Goal: Task Accomplishment & Management: Manage account settings

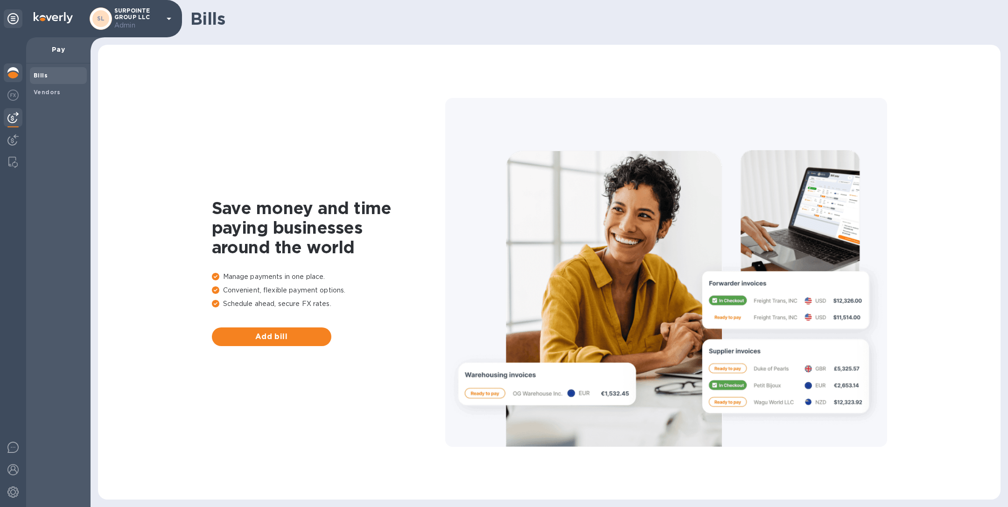
click at [13, 76] on img at bounding box center [12, 72] width 11 height 11
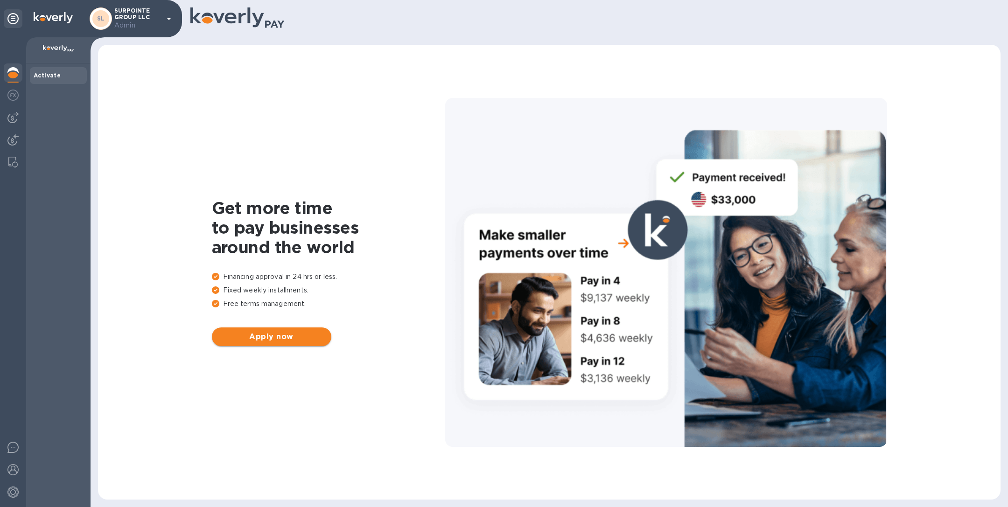
click at [295, 344] on button "Apply now" at bounding box center [271, 337] width 119 height 19
click at [13, 118] on img at bounding box center [12, 117] width 11 height 11
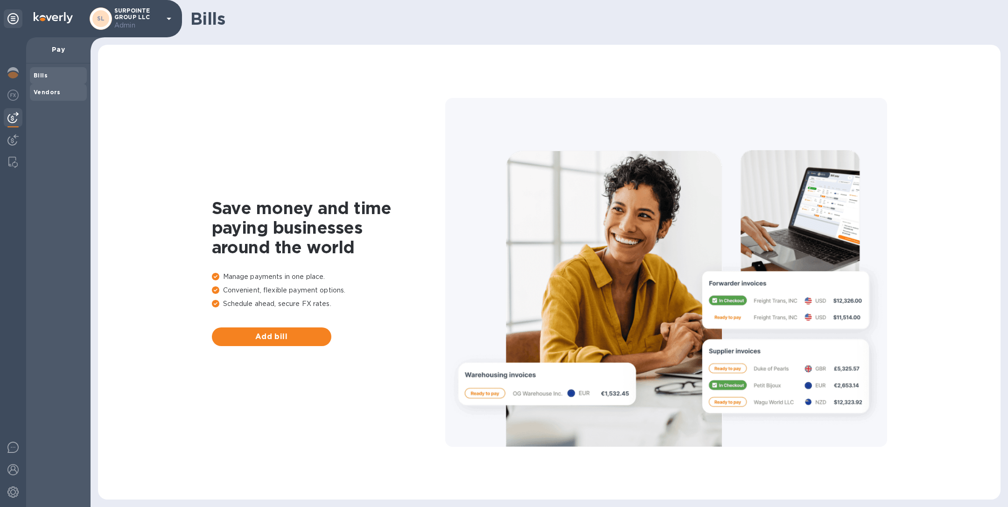
click at [45, 88] on span "Vendors" at bounding box center [47, 92] width 27 height 9
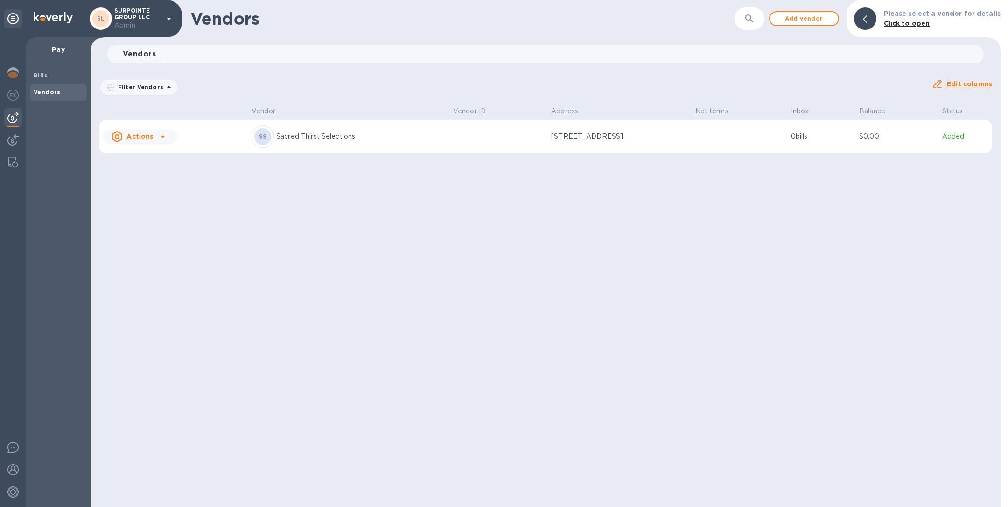
click at [404, 126] on div "SS Sacred Thirst Selections" at bounding box center [349, 137] width 194 height 22
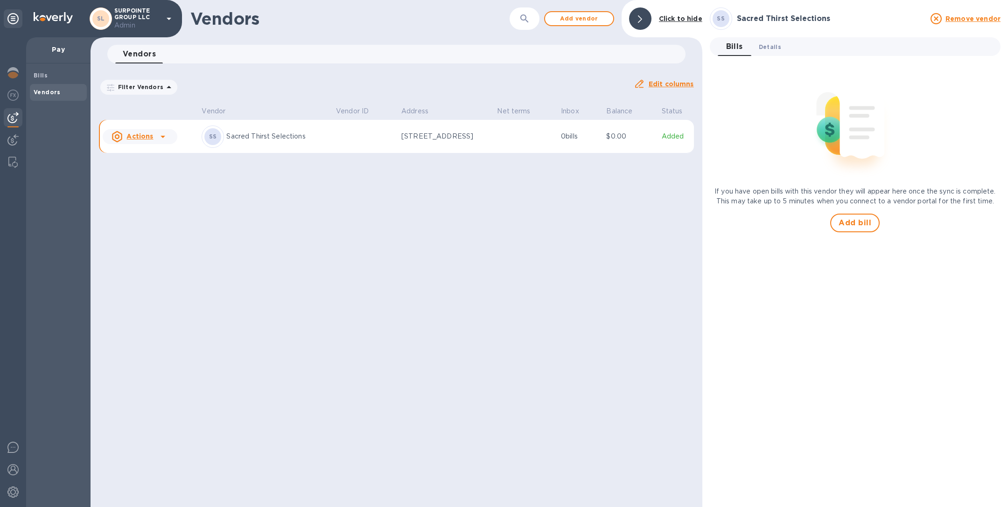
click at [772, 45] on span "Details 0" at bounding box center [770, 47] width 22 height 10
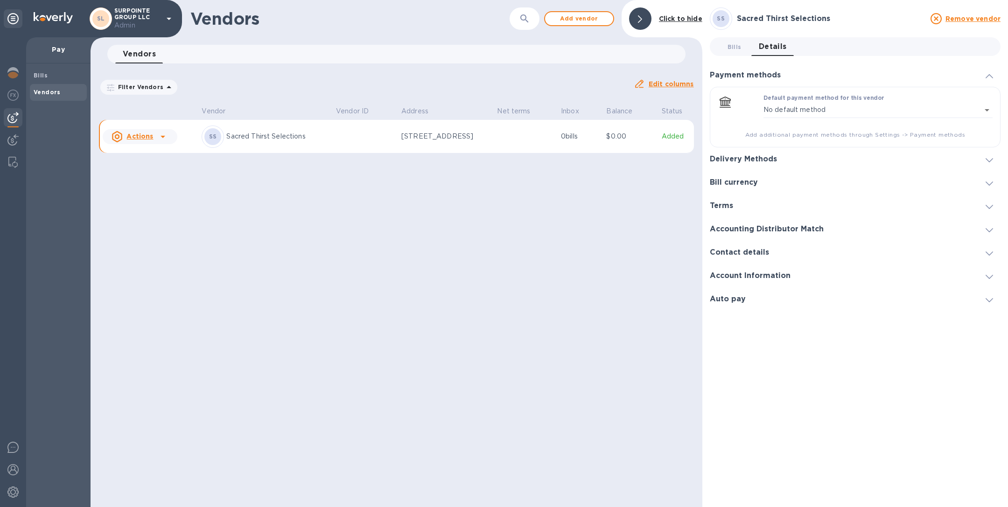
click at [764, 157] on h3 "Delivery Methods" at bounding box center [743, 159] width 67 height 9
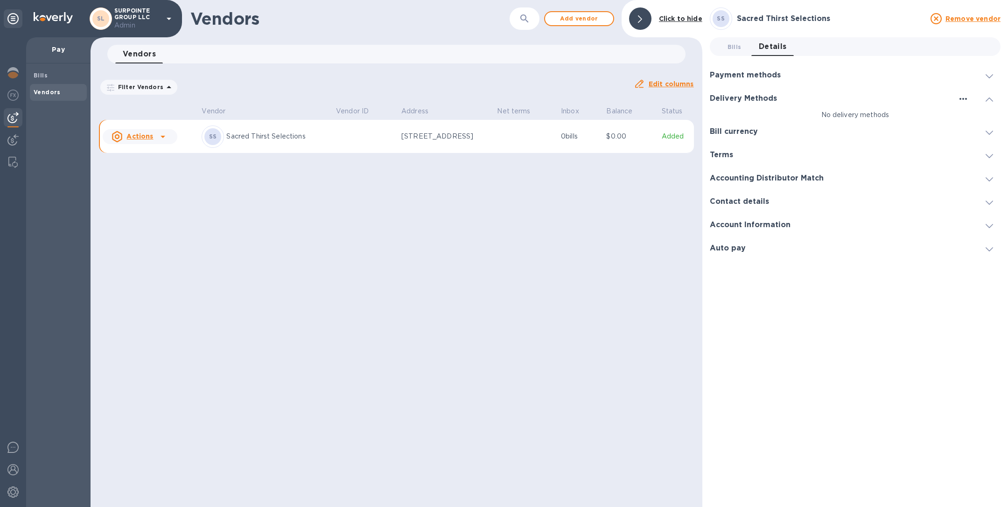
click at [960, 100] on icon "button" at bounding box center [963, 98] width 11 height 11
click at [958, 123] on li "Add new" at bounding box center [974, 118] width 53 height 30
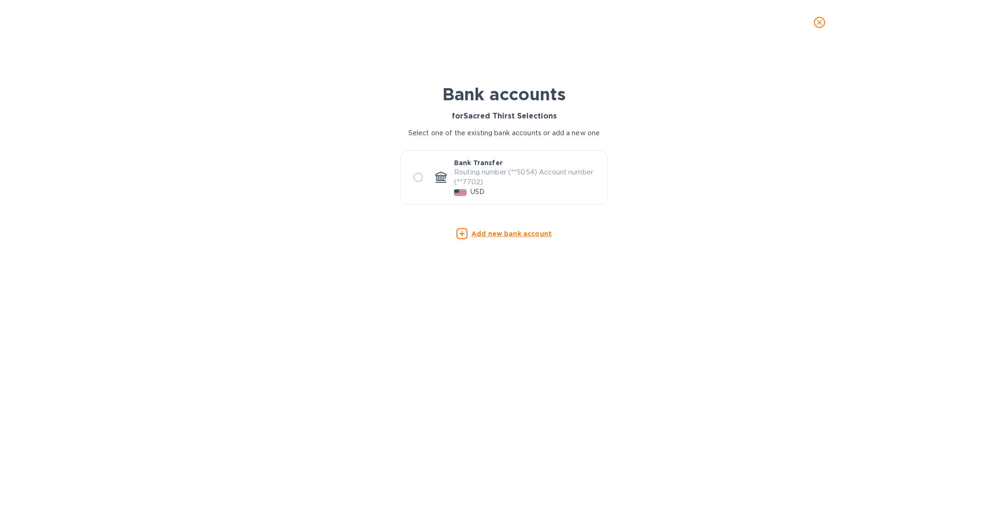
click at [434, 169] on div at bounding box center [441, 177] width 19 height 19
radio input "true"
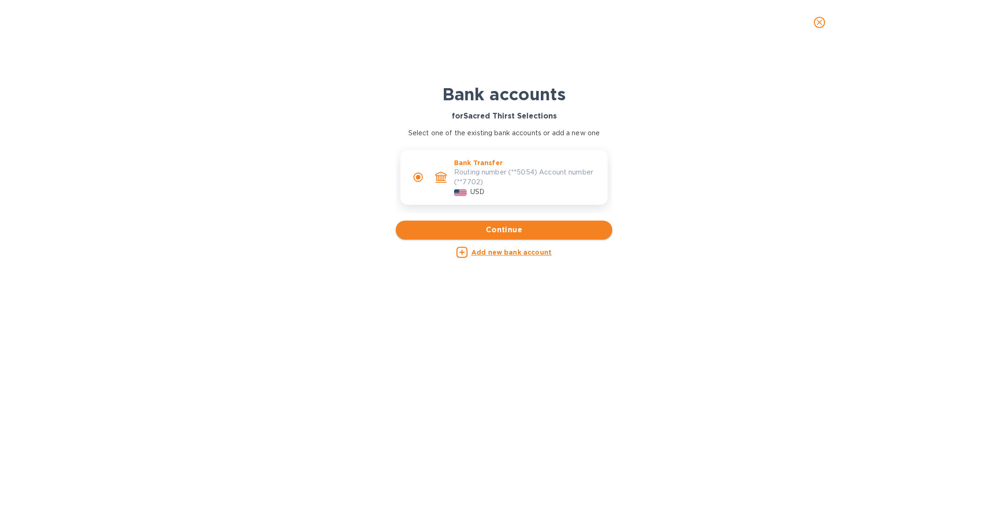
click at [481, 229] on span "Continue" at bounding box center [504, 229] width 202 height 11
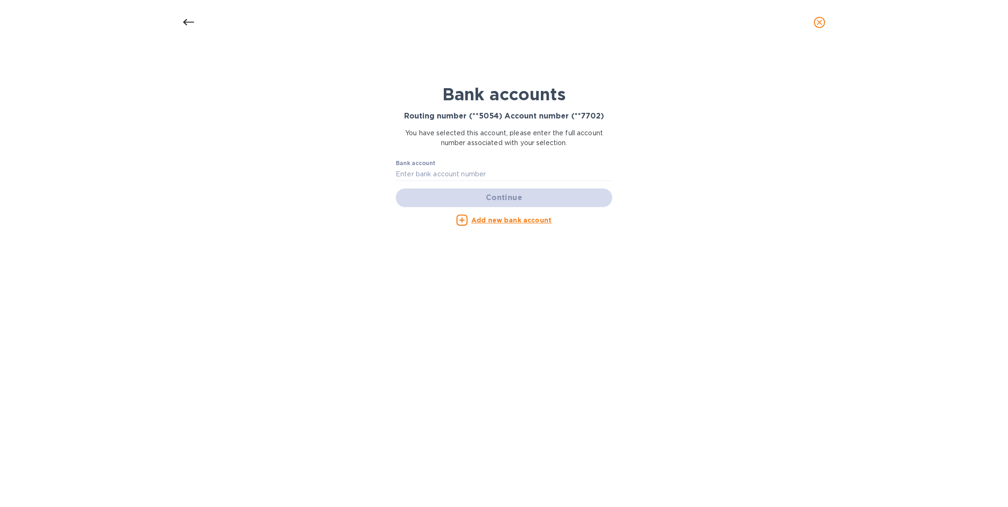
click at [467, 157] on div "Bank account" at bounding box center [504, 168] width 217 height 26
click at [463, 171] on input "text" at bounding box center [504, 175] width 217 height 14
paste input "4870967702"
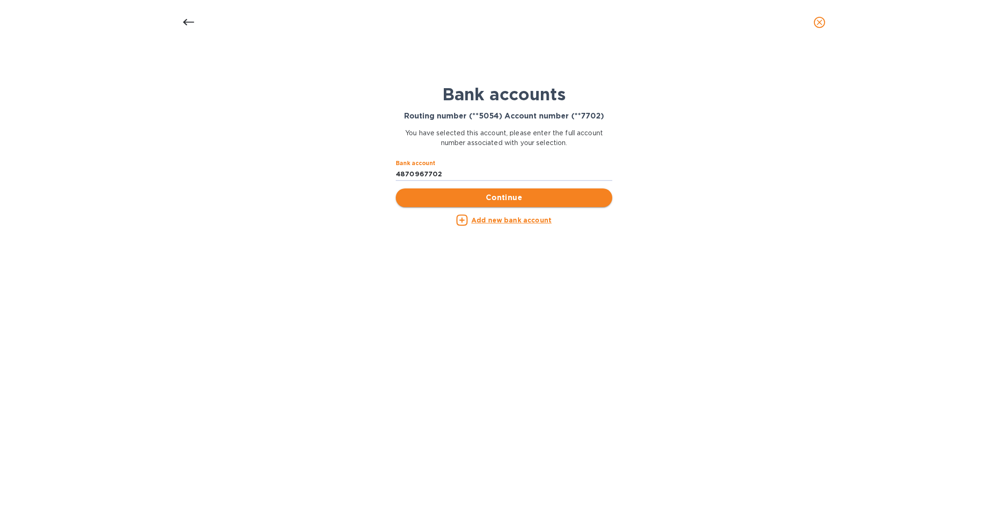
type input "4870967702"
click at [519, 200] on span "Continue" at bounding box center [504, 197] width 202 height 11
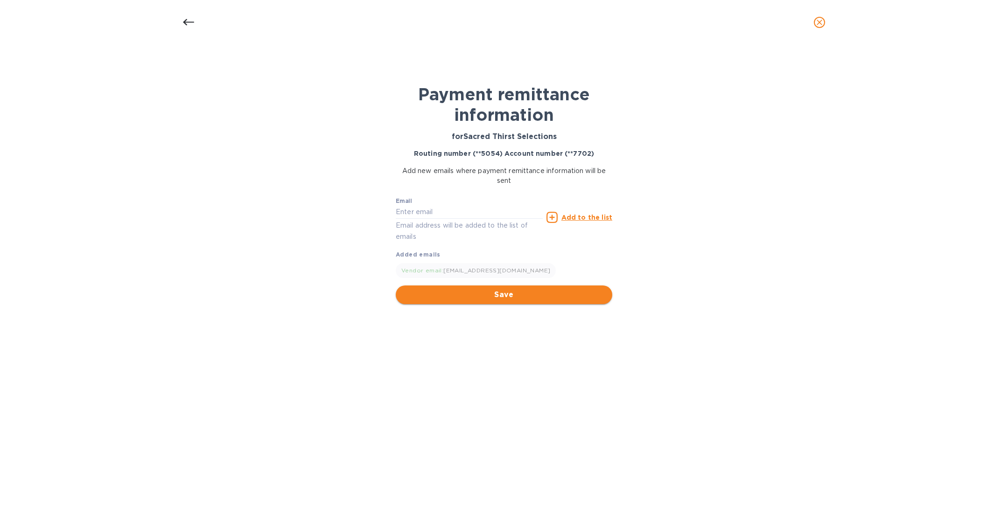
click at [522, 298] on span "Save" at bounding box center [504, 294] width 202 height 11
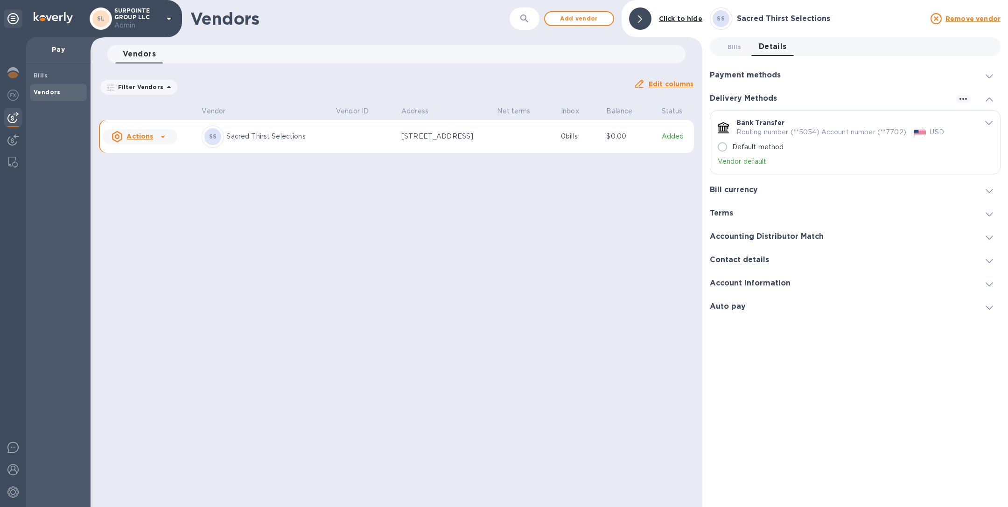
click at [730, 148] on input "Default method" at bounding box center [723, 147] width 20 height 20
radio input "true"
click at [155, 19] on p "SURPOINTE GROUP LLC Admin" at bounding box center [137, 18] width 47 height 23
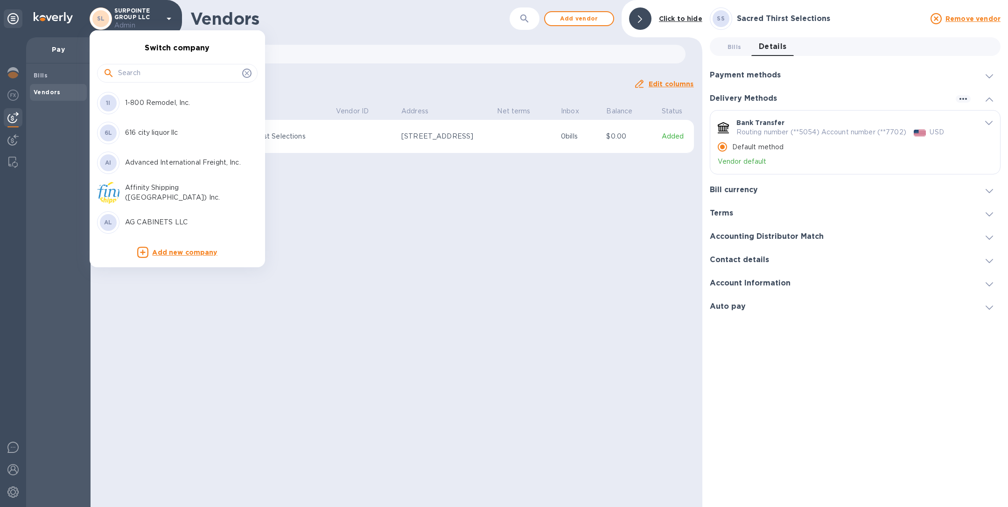
click at [152, 104] on p "1-800 Remodel, Inc." at bounding box center [184, 103] width 118 height 10
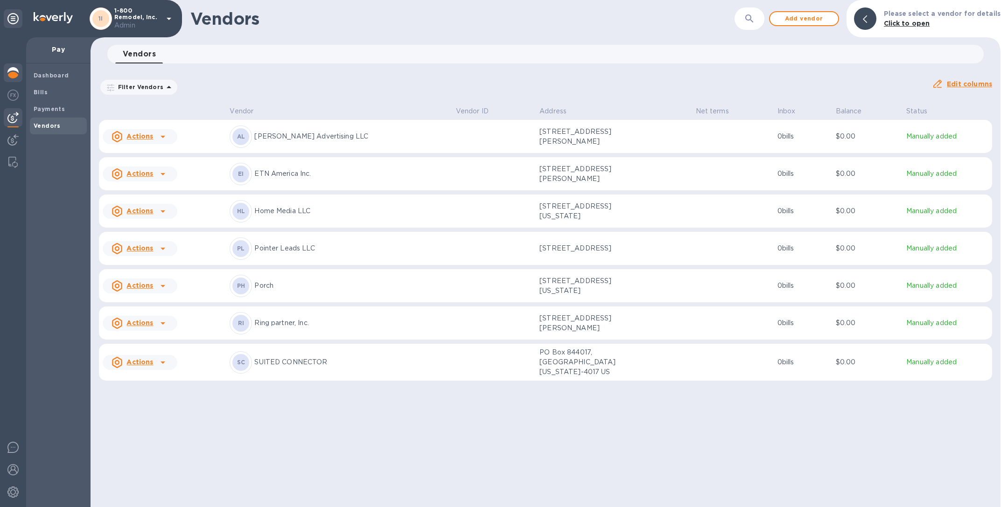
click at [13, 72] on img at bounding box center [12, 72] width 11 height 11
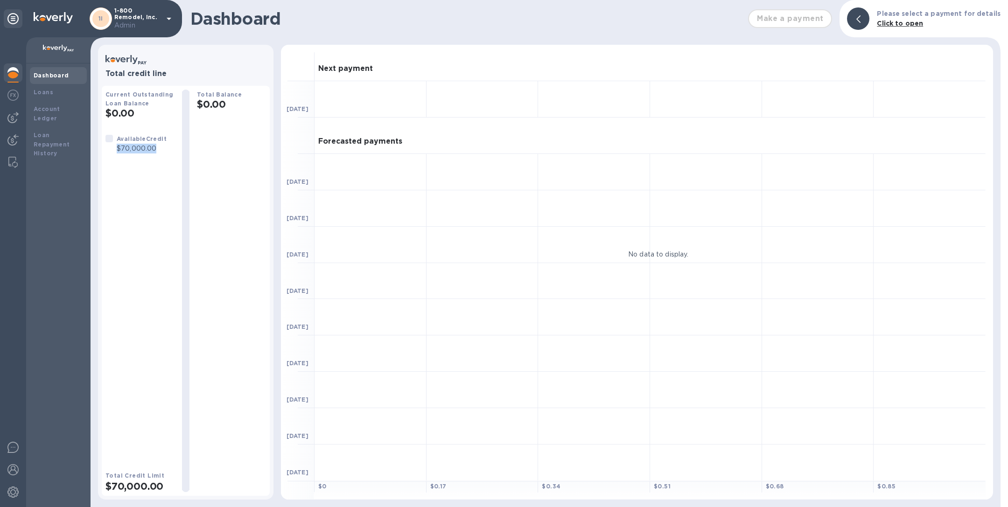
drag, startPoint x: 165, startPoint y: 147, endPoint x: 116, endPoint y: 148, distance: 48.5
click at [117, 148] on p "$70,000.00" at bounding box center [142, 149] width 50 height 10
copy p "$70,000.00"
click at [128, 24] on p "Admin" at bounding box center [137, 26] width 47 height 10
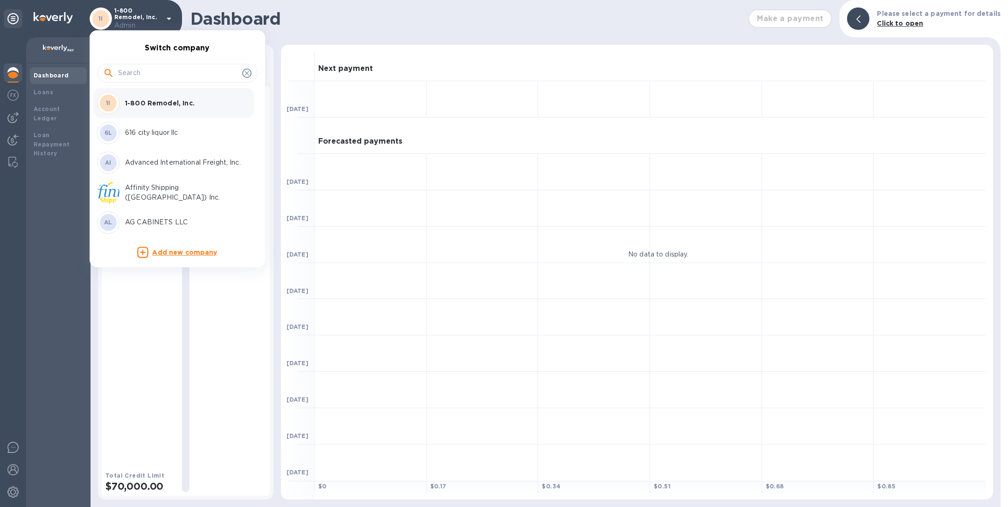
click at [158, 74] on input "text" at bounding box center [178, 73] width 120 height 14
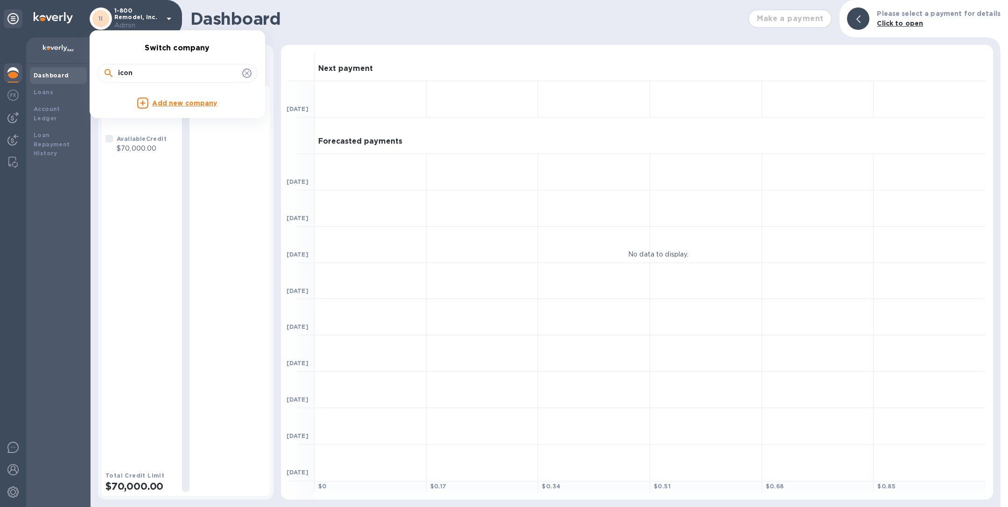
type input "icon"
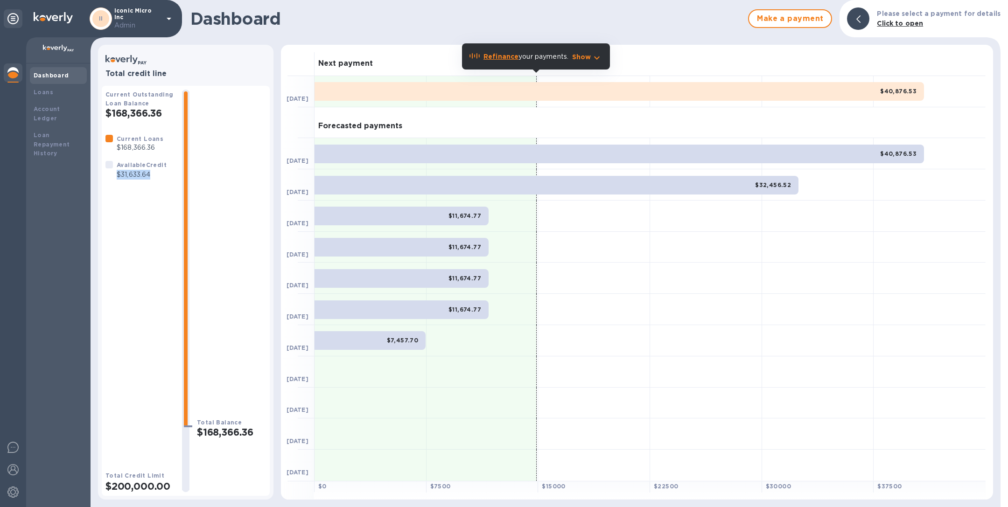
drag, startPoint x: 159, startPoint y: 176, endPoint x: 117, endPoint y: 178, distance: 41.6
click at [117, 178] on p "$31,633.64" at bounding box center [142, 175] width 50 height 10
copy p "$31,633.64"
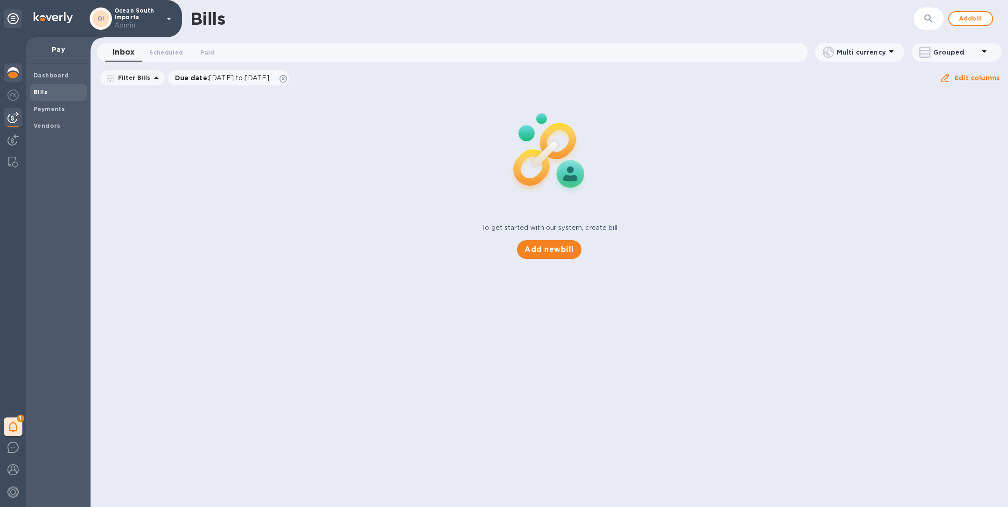
click at [17, 76] on img at bounding box center [12, 72] width 11 height 11
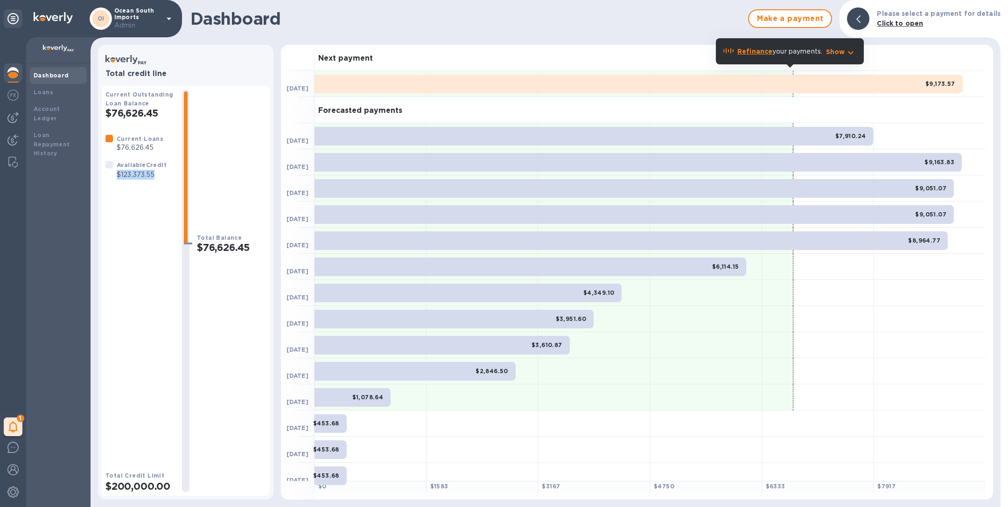
drag, startPoint x: 161, startPoint y: 175, endPoint x: 117, endPoint y: 177, distance: 44.0
click at [117, 177] on p "$123,373.55" at bounding box center [142, 175] width 50 height 10
copy p "$123,373.55"
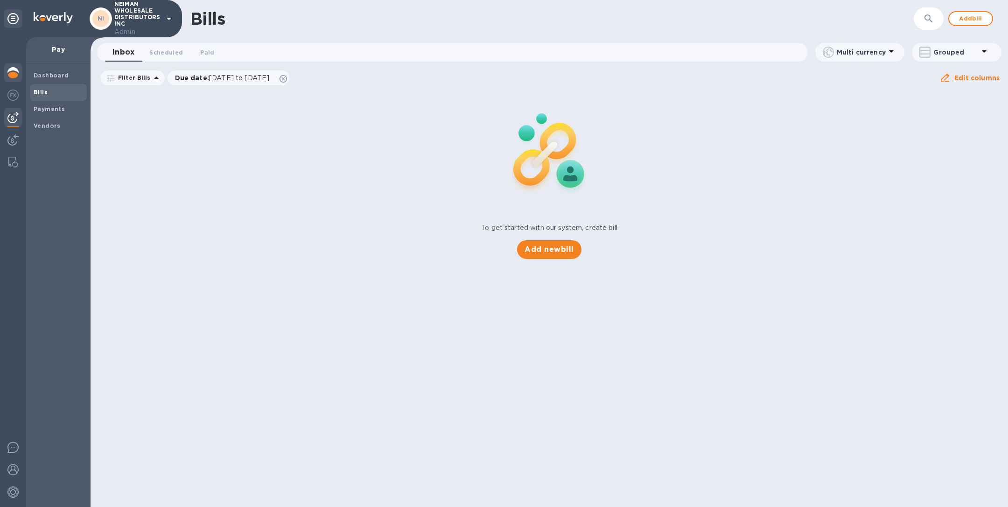
click at [7, 72] on img at bounding box center [12, 72] width 11 height 11
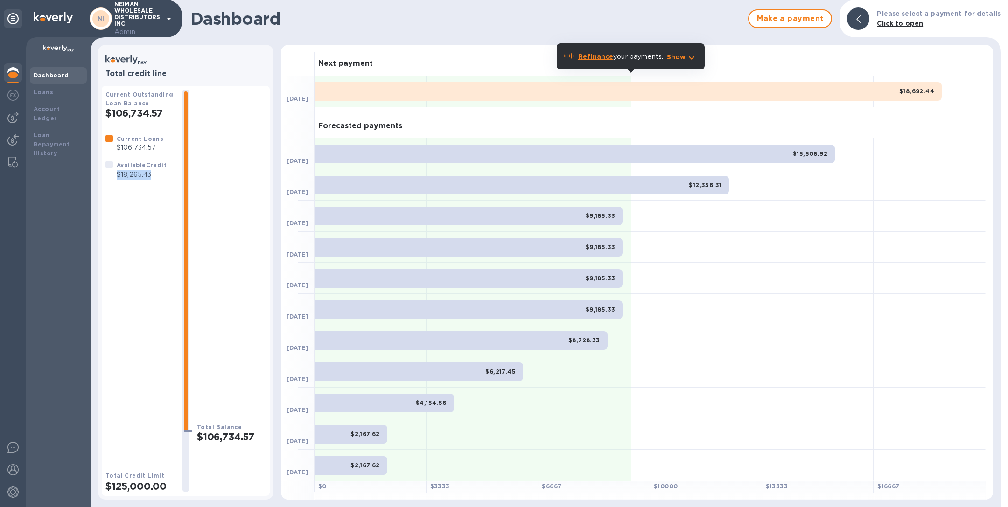
drag, startPoint x: 156, startPoint y: 175, endPoint x: 115, endPoint y: 176, distance: 41.6
click at [115, 176] on div "Available Credit $18,265.43" at bounding box center [142, 169] width 54 height 23
copy p "$18,265.43"
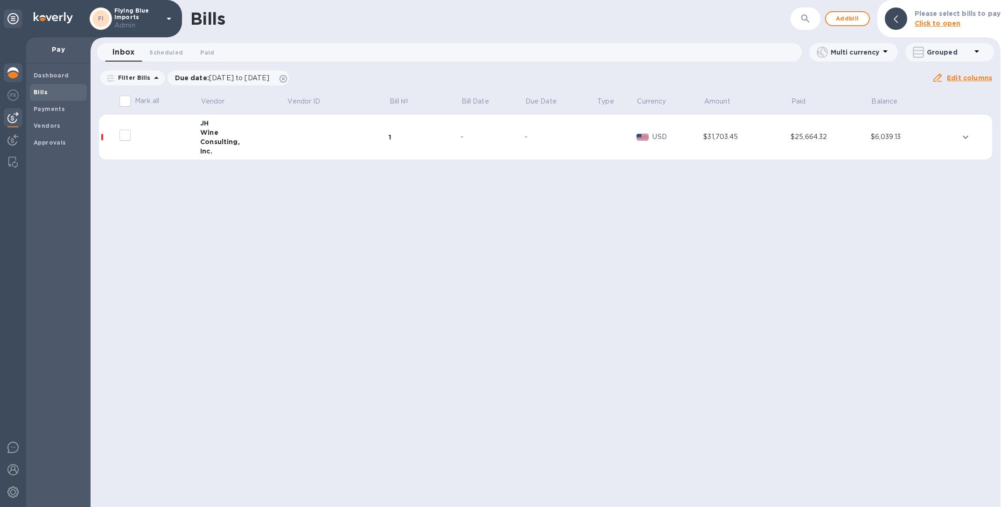
click at [14, 78] on div at bounding box center [13, 73] width 19 height 21
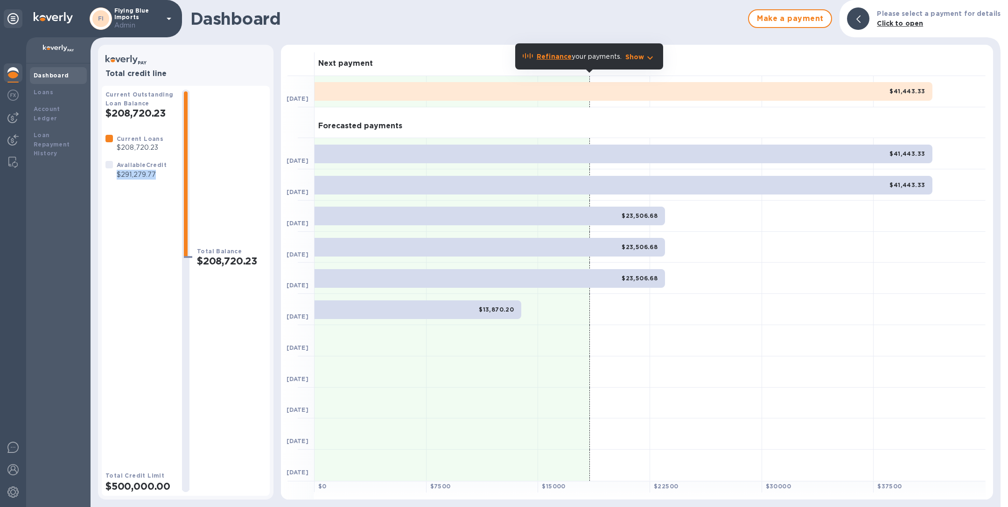
drag, startPoint x: 161, startPoint y: 172, endPoint x: 116, endPoint y: 176, distance: 45.4
click at [117, 176] on p "$291,279.77" at bounding box center [142, 175] width 50 height 10
copy p "$291,279.77"
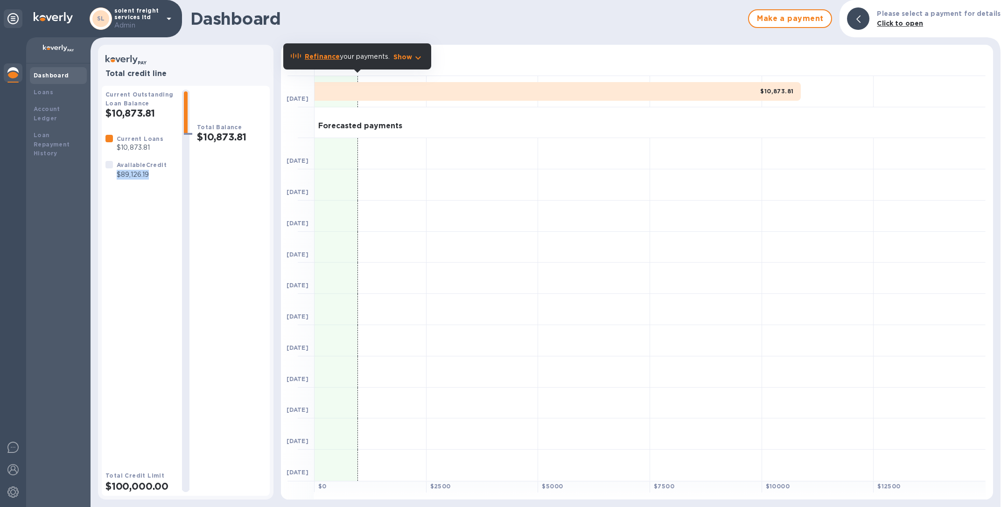
drag, startPoint x: 158, startPoint y: 174, endPoint x: 116, endPoint y: 179, distance: 41.8
click at [117, 179] on p "$89,126.19" at bounding box center [142, 175] width 50 height 10
copy p "$89,126.19"
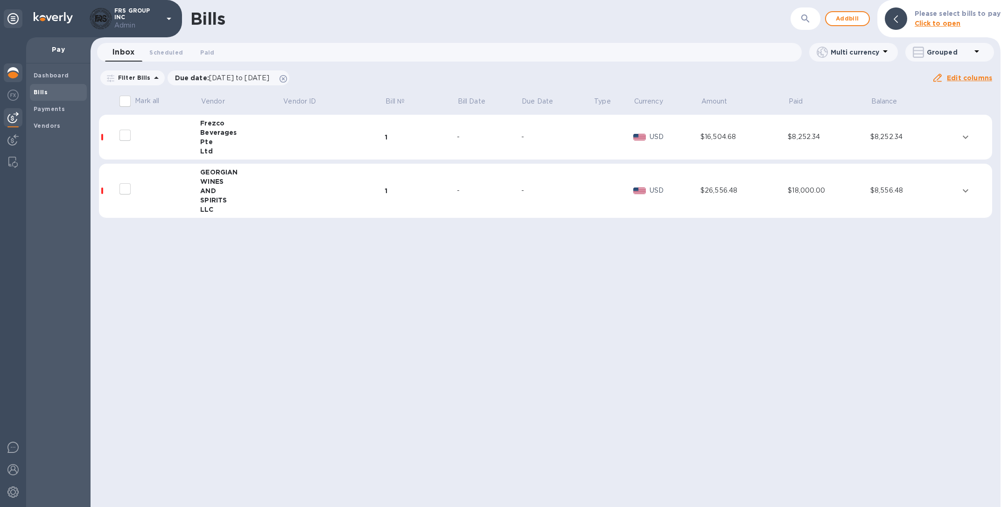
click at [5, 70] on div at bounding box center [13, 73] width 19 height 21
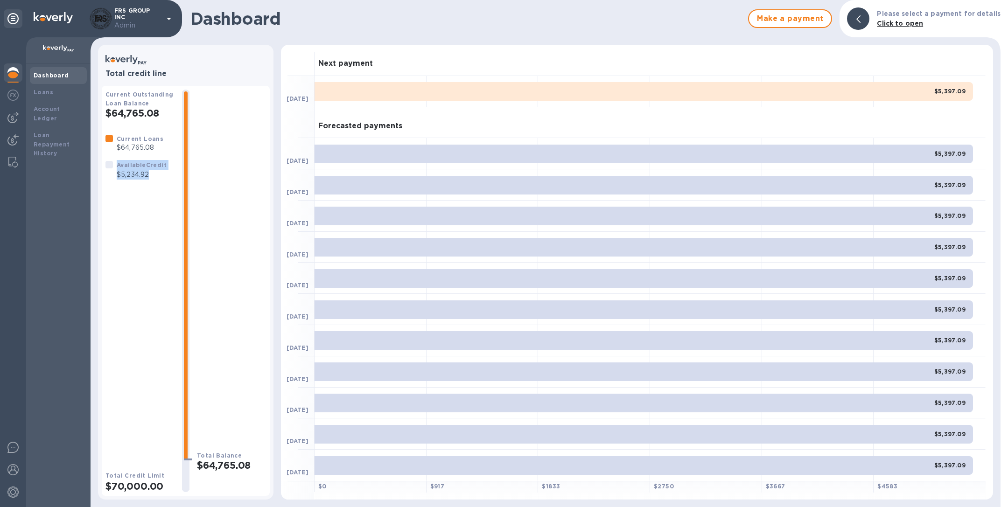
drag, startPoint x: 151, startPoint y: 176, endPoint x: 113, endPoint y: 176, distance: 37.8
click at [113, 176] on div "Available Credit $5,234.92" at bounding box center [136, 169] width 65 height 23
click at [156, 181] on div "Available Credit $5,234.92" at bounding box center [142, 169] width 54 height 23
drag, startPoint x: 154, startPoint y: 175, endPoint x: 115, endPoint y: 179, distance: 39.5
click at [115, 179] on div "Available Credit $5,234.92" at bounding box center [142, 169] width 54 height 23
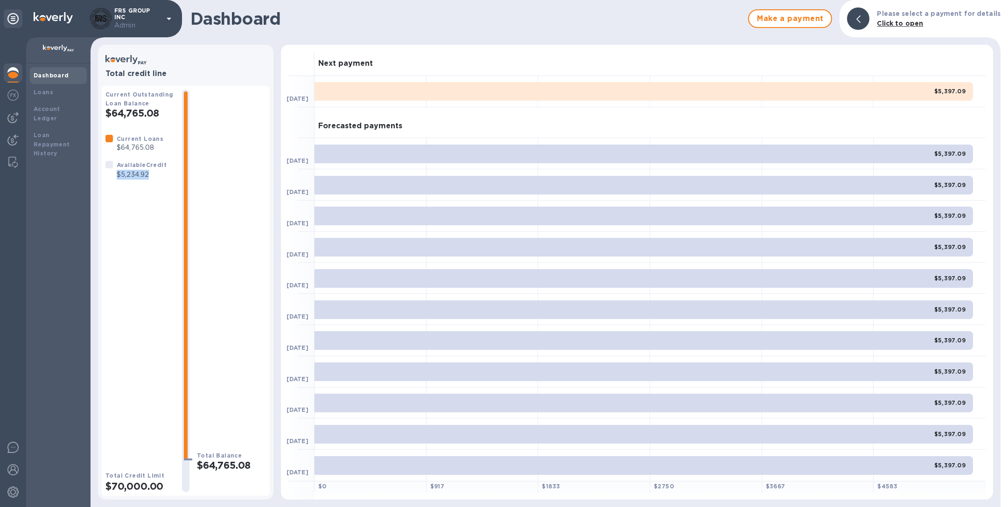
copy p "$5,234.92"
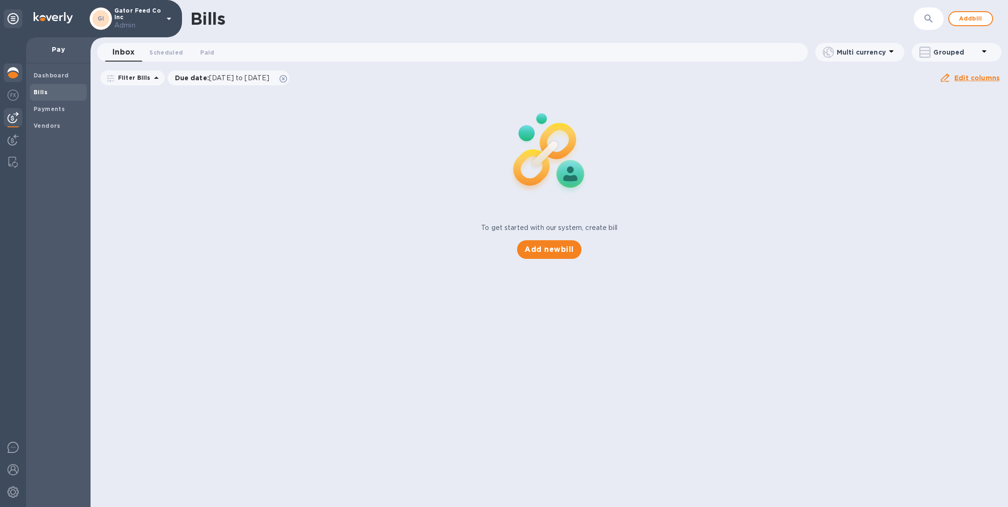
click at [13, 73] on img at bounding box center [12, 72] width 11 height 11
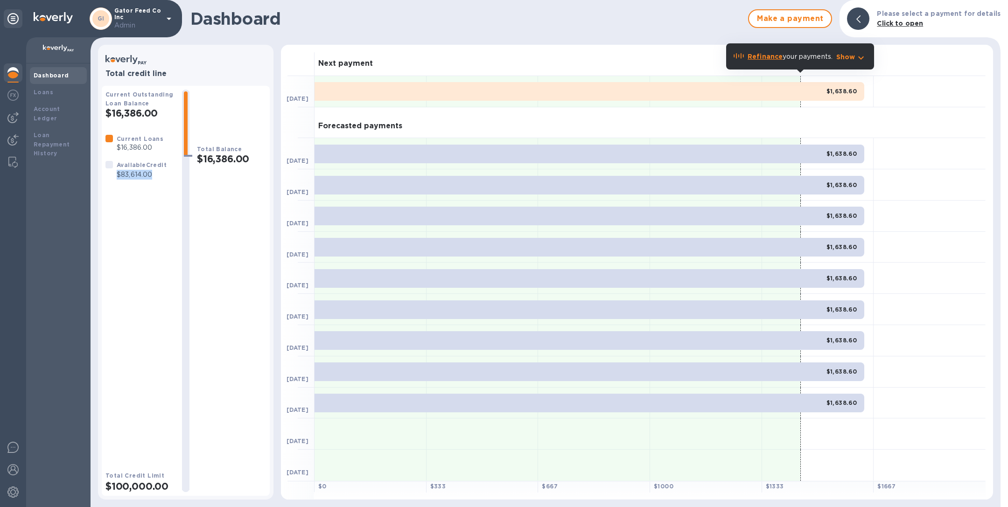
drag, startPoint x: 163, startPoint y: 175, endPoint x: 116, endPoint y: 176, distance: 47.2
click at [117, 176] on p "$83,614.00" at bounding box center [142, 175] width 50 height 10
copy p "$83,614.00"
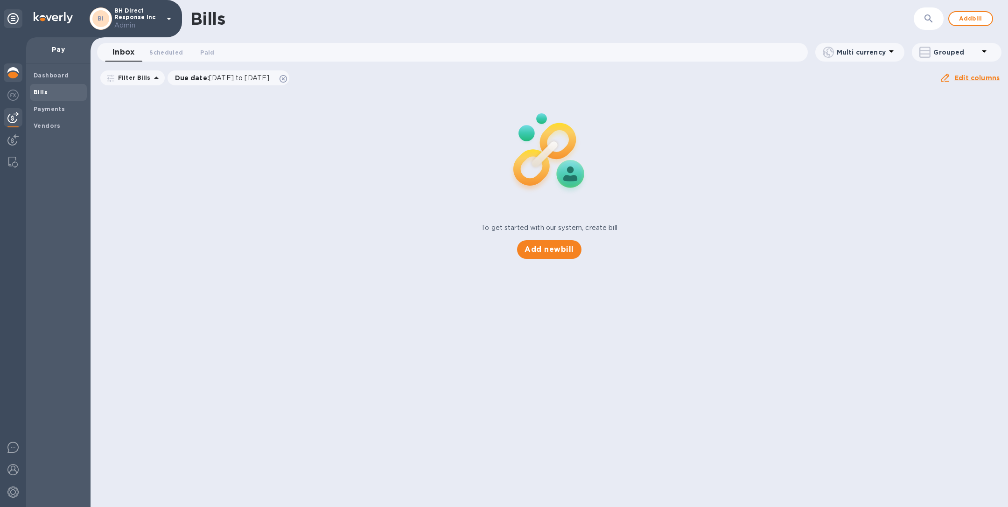
click at [18, 75] on img at bounding box center [12, 72] width 11 height 11
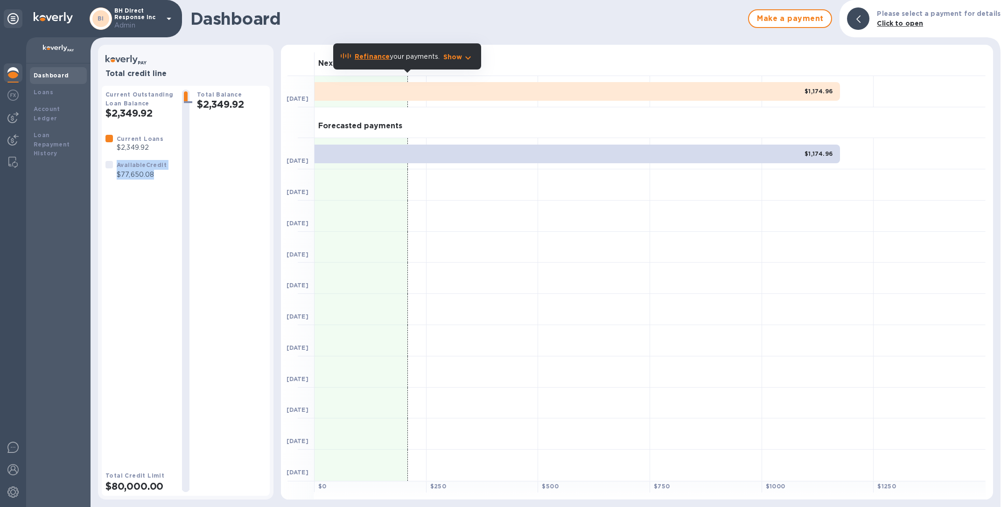
drag, startPoint x: 159, startPoint y: 175, endPoint x: 113, endPoint y: 177, distance: 45.8
click at [113, 177] on div "Available Credit $77,650.08" at bounding box center [136, 169] width 65 height 23
click at [146, 177] on p "$77,650.08" at bounding box center [142, 175] width 50 height 10
drag, startPoint x: 155, startPoint y: 176, endPoint x: 113, endPoint y: 175, distance: 41.5
click at [113, 175] on div "Available Credit $77,650.08" at bounding box center [136, 169] width 65 height 23
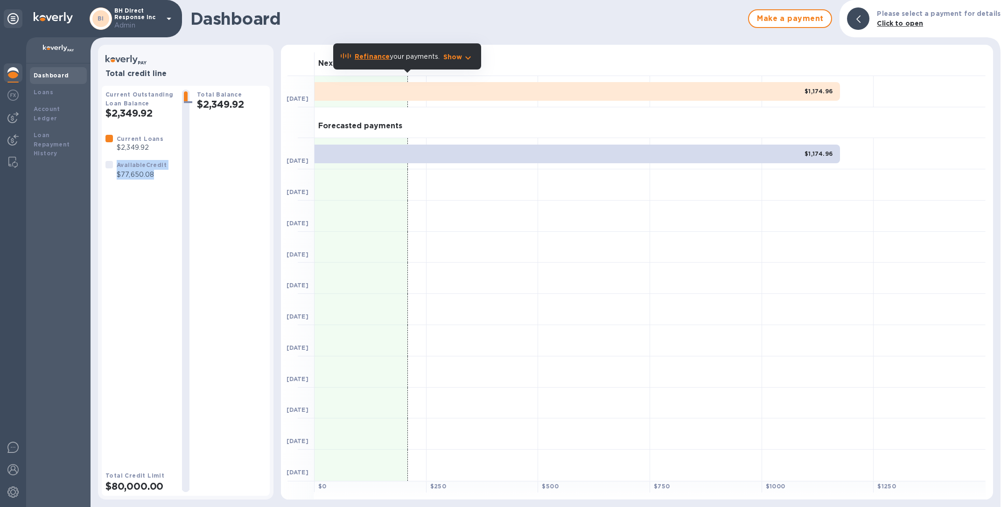
click at [154, 177] on p "$77,650.08" at bounding box center [142, 175] width 50 height 10
drag, startPoint x: 161, startPoint y: 173, endPoint x: 116, endPoint y: 175, distance: 44.9
click at [116, 175] on div "Available Credit $77,650.08" at bounding box center [142, 169] width 54 height 23
copy p "$77,650.08"
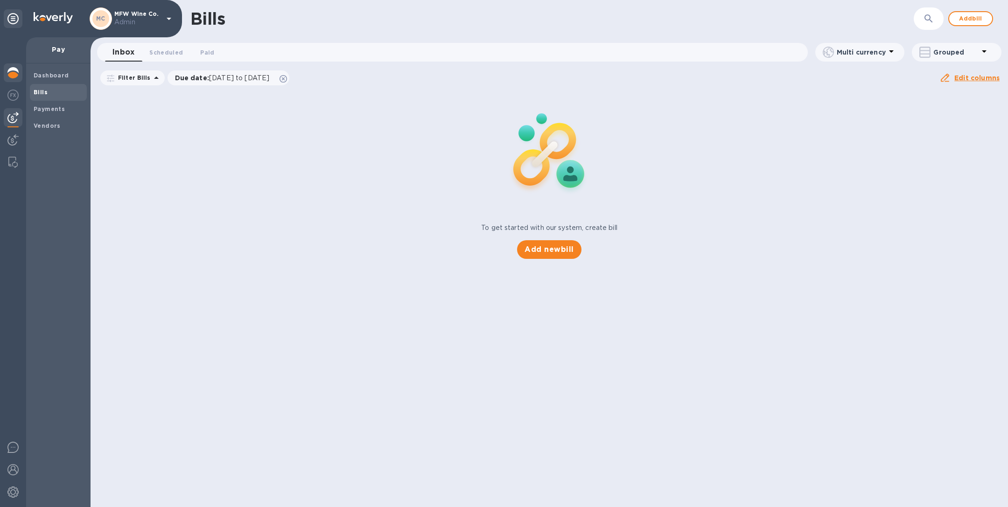
click at [10, 78] on div at bounding box center [13, 73] width 19 height 21
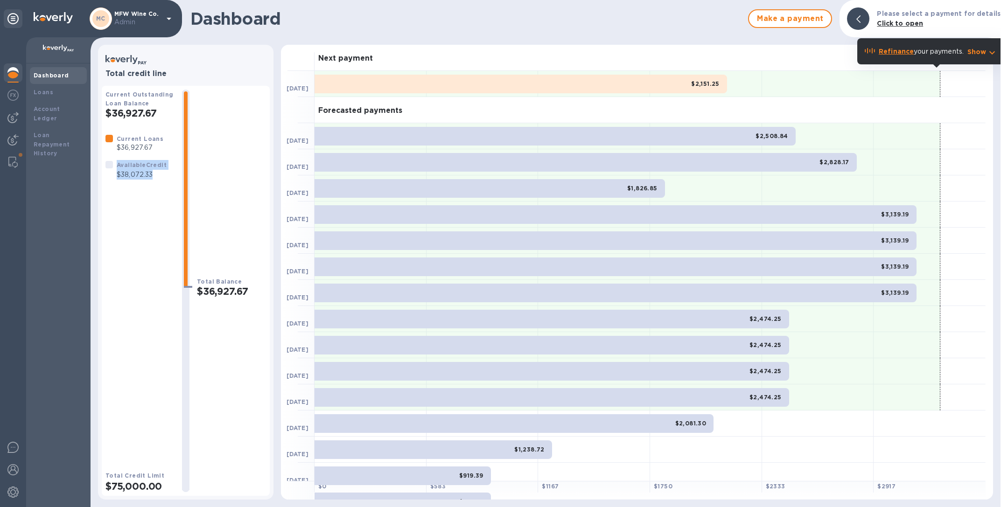
drag, startPoint x: 157, startPoint y: 174, endPoint x: 114, endPoint y: 176, distance: 43.5
click at [114, 176] on div "Available Credit $38,072.33" at bounding box center [136, 169] width 65 height 23
click at [157, 175] on p "$38,072.33" at bounding box center [142, 175] width 50 height 10
drag, startPoint x: 157, startPoint y: 175, endPoint x: 119, endPoint y: 176, distance: 38.8
click at [119, 176] on p "$38,072.33" at bounding box center [142, 175] width 50 height 10
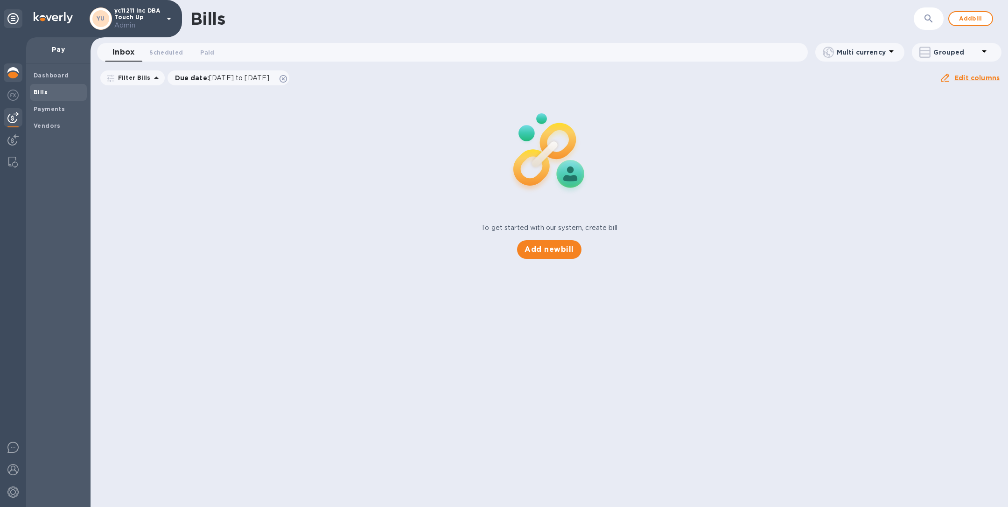
click at [11, 68] on img at bounding box center [12, 72] width 11 height 11
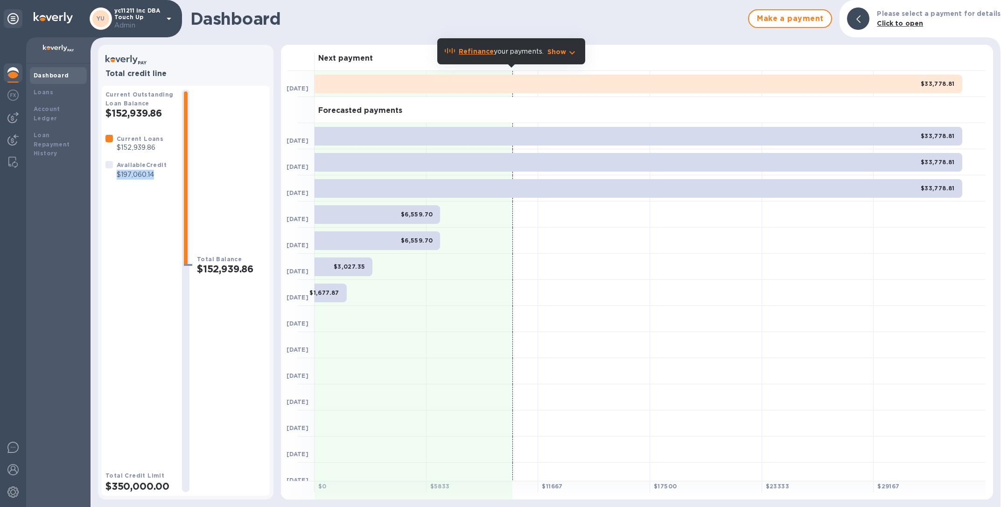
drag, startPoint x: 156, startPoint y: 173, endPoint x: 115, endPoint y: 173, distance: 41.1
click at [115, 173] on div "Available Credit $197,060.14" at bounding box center [142, 169] width 54 height 23
copy p "$197,060.14"
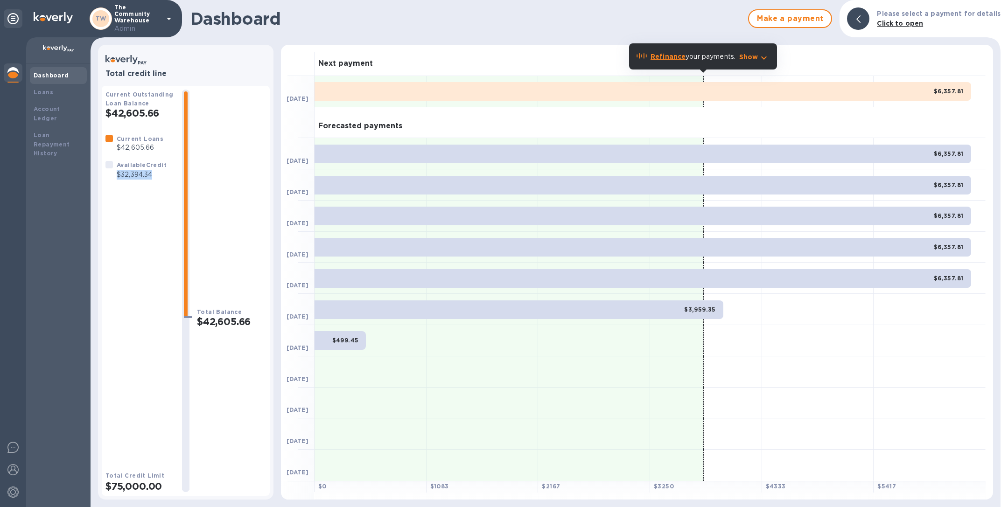
drag, startPoint x: 162, startPoint y: 178, endPoint x: 118, endPoint y: 178, distance: 43.9
click at [118, 178] on p "$32,394.34" at bounding box center [142, 175] width 50 height 10
copy p "$32,394.34"
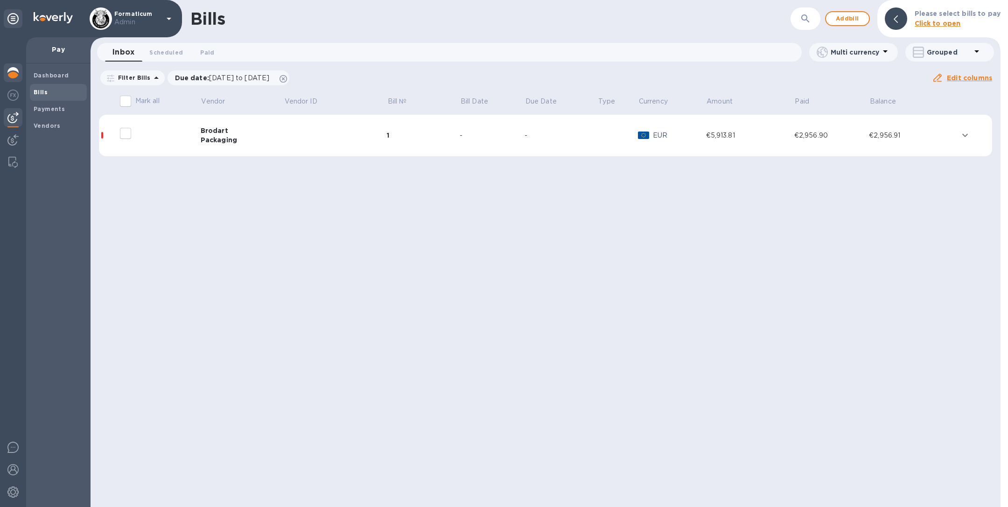
click at [17, 73] on img at bounding box center [12, 72] width 11 height 11
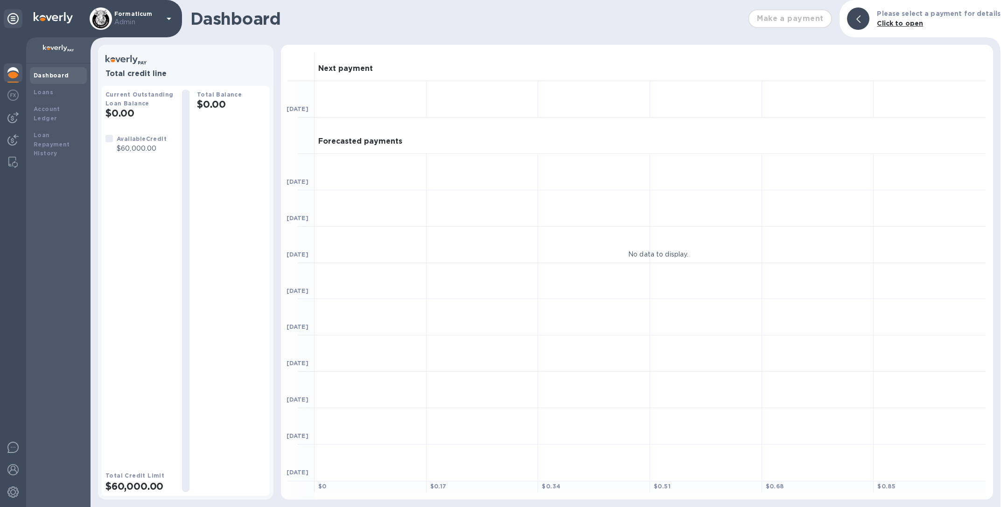
drag, startPoint x: 168, startPoint y: 143, endPoint x: 121, endPoint y: 148, distance: 47.4
click at [121, 148] on div "Available Credit $60,000.00" at bounding box center [136, 143] width 69 height 27
drag, startPoint x: 113, startPoint y: 149, endPoint x: 160, endPoint y: 150, distance: 46.7
click at [160, 150] on div "Available Credit $60,000.00" at bounding box center [136, 143] width 65 height 23
click at [160, 150] on p "$60,000.00" at bounding box center [142, 149] width 50 height 10
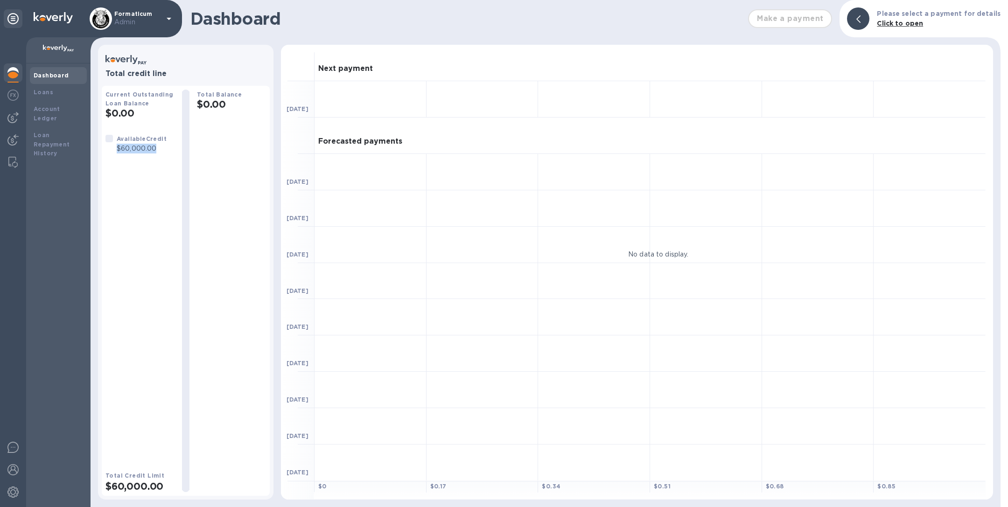
drag, startPoint x: 160, startPoint y: 150, endPoint x: 116, endPoint y: 151, distance: 43.4
click at [117, 151] on p "$60,000.00" at bounding box center [142, 149] width 50 height 10
click at [14, 116] on img at bounding box center [12, 117] width 11 height 11
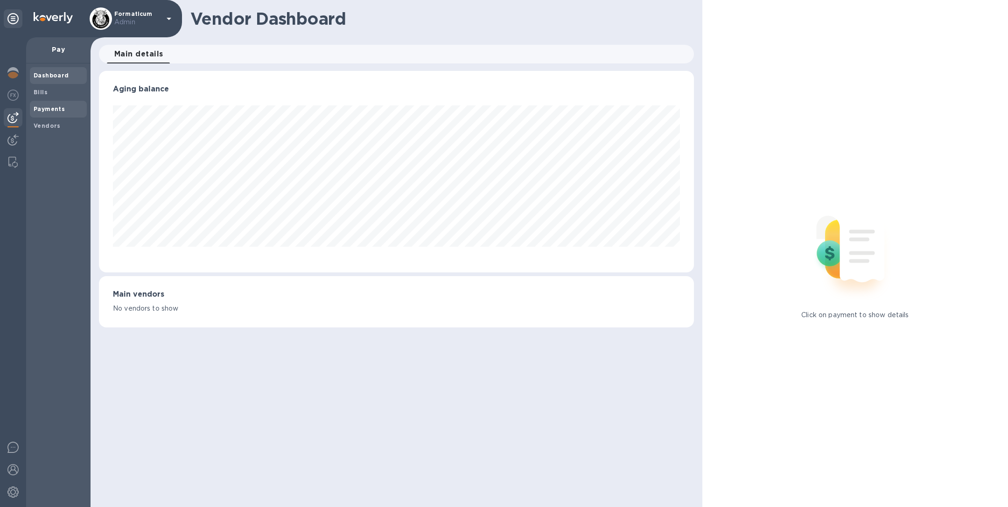
scroll to position [202, 595]
click at [49, 105] on span "Payments" at bounding box center [49, 109] width 31 height 9
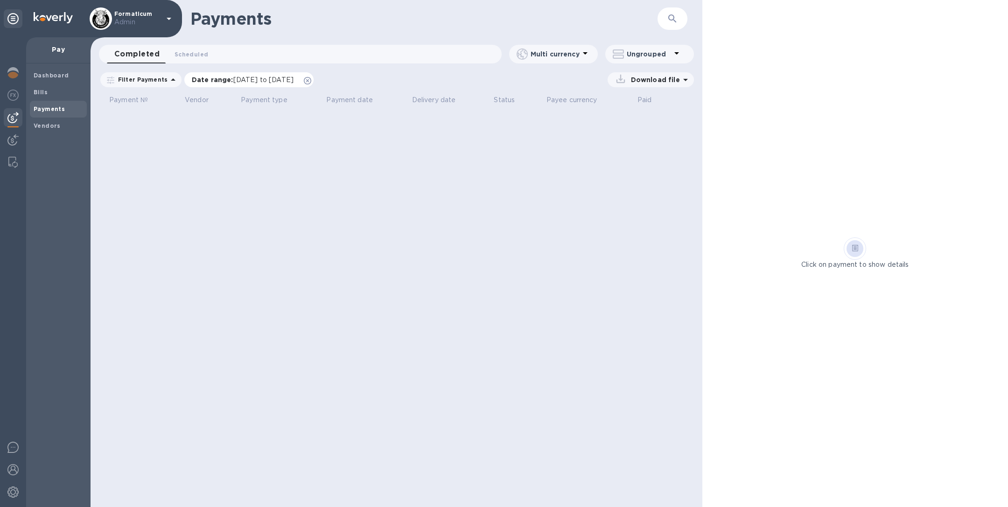
click at [311, 81] on icon at bounding box center [307, 80] width 7 height 7
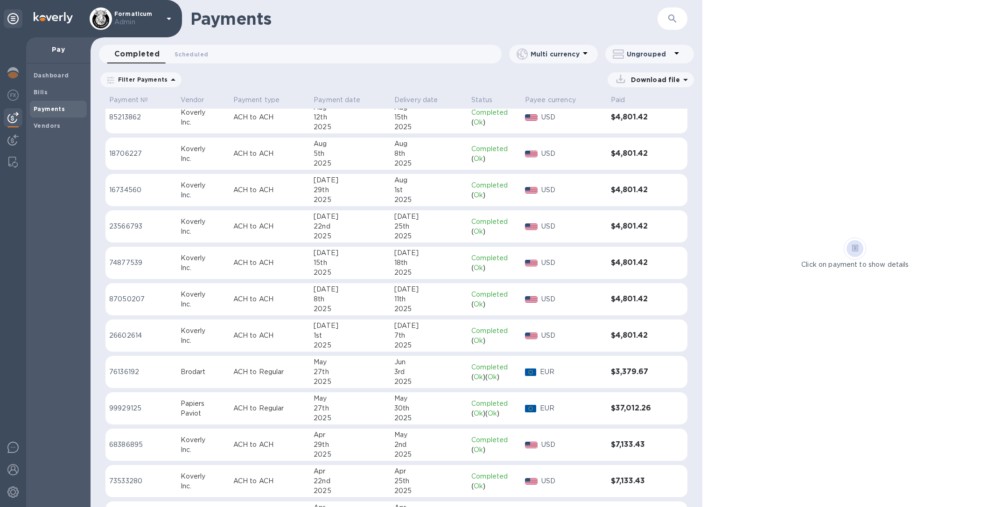
scroll to position [45, 0]
click at [200, 366] on div "Brodart" at bounding box center [203, 371] width 45 height 10
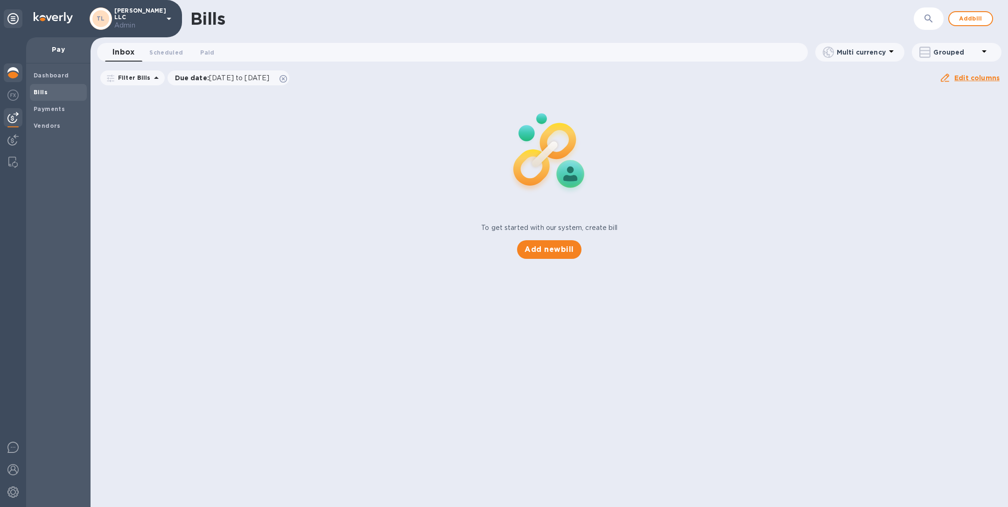
click at [15, 70] on img at bounding box center [12, 72] width 11 height 11
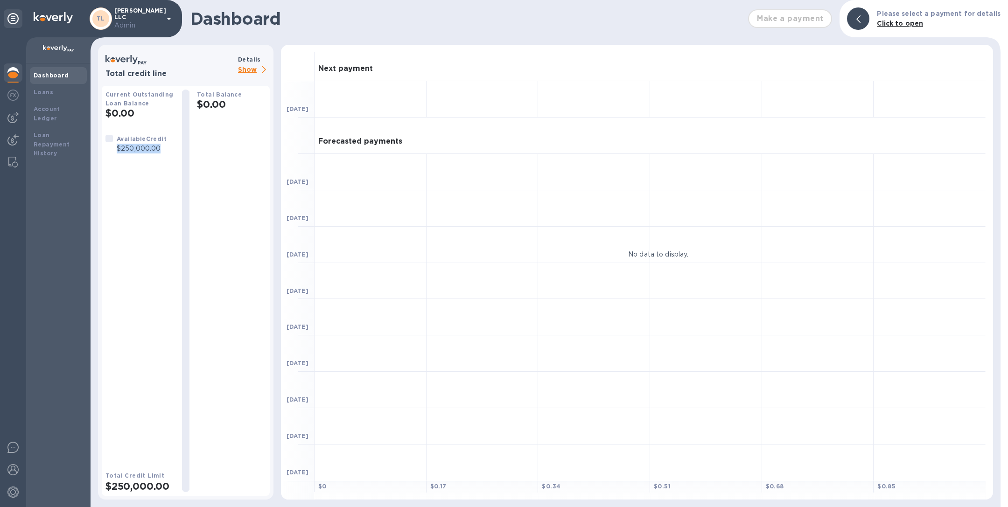
drag, startPoint x: 169, startPoint y: 148, endPoint x: 118, endPoint y: 148, distance: 51.3
click at [118, 148] on div "Available Credit $250,000.00" at bounding box center [140, 143] width 77 height 27
copy p "$250,000.00"
click at [44, 89] on b "Loans" at bounding box center [44, 92] width 20 height 7
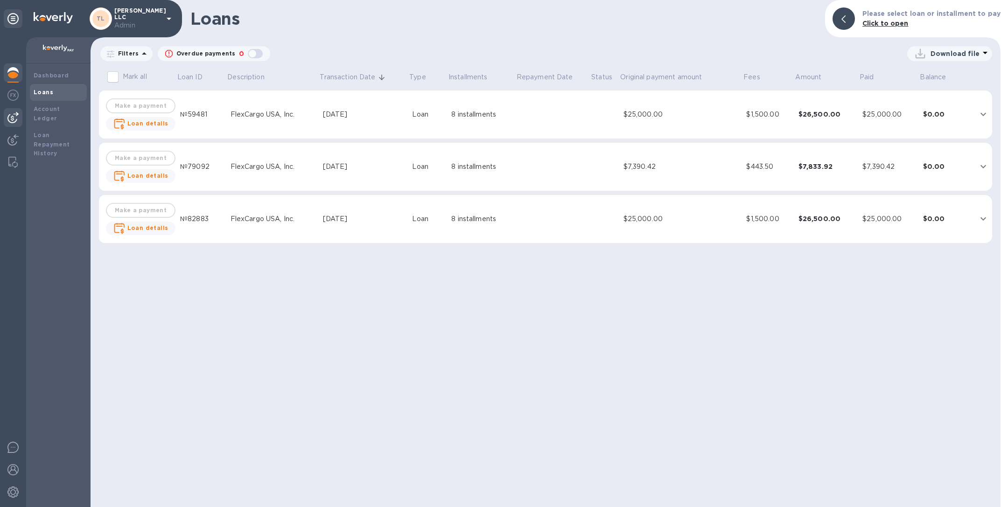
click at [11, 116] on img at bounding box center [12, 117] width 11 height 11
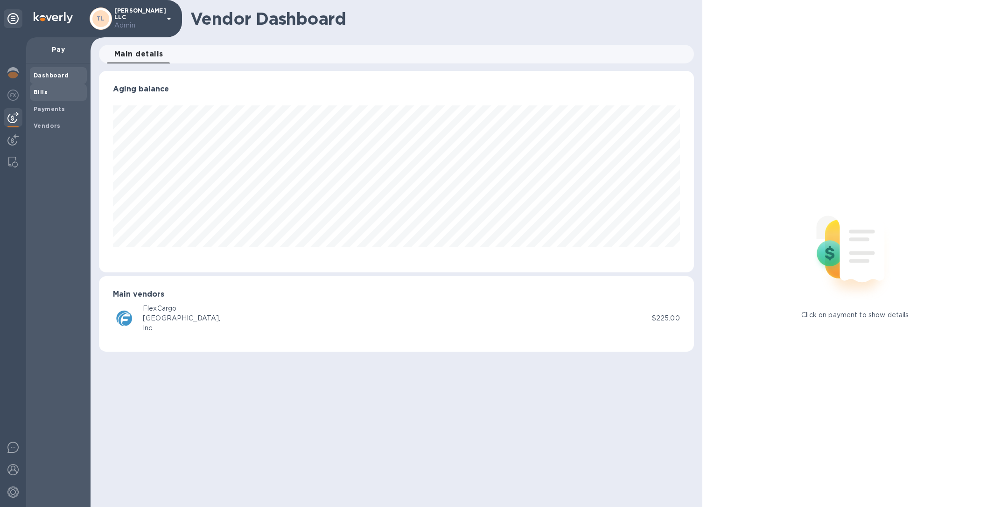
scroll to position [202, 595]
click at [60, 94] on span "Bills" at bounding box center [58, 92] width 49 height 9
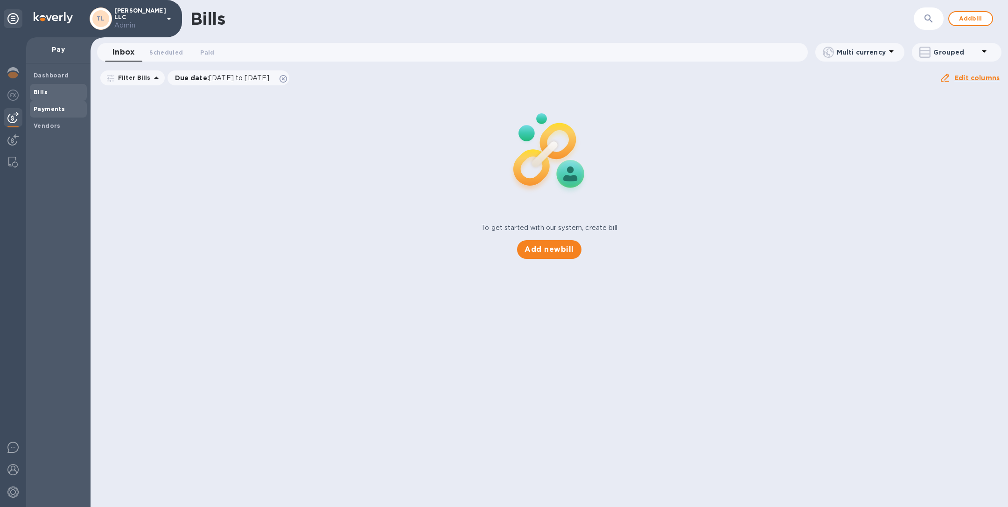
click at [63, 108] on span "Payments" at bounding box center [58, 109] width 49 height 9
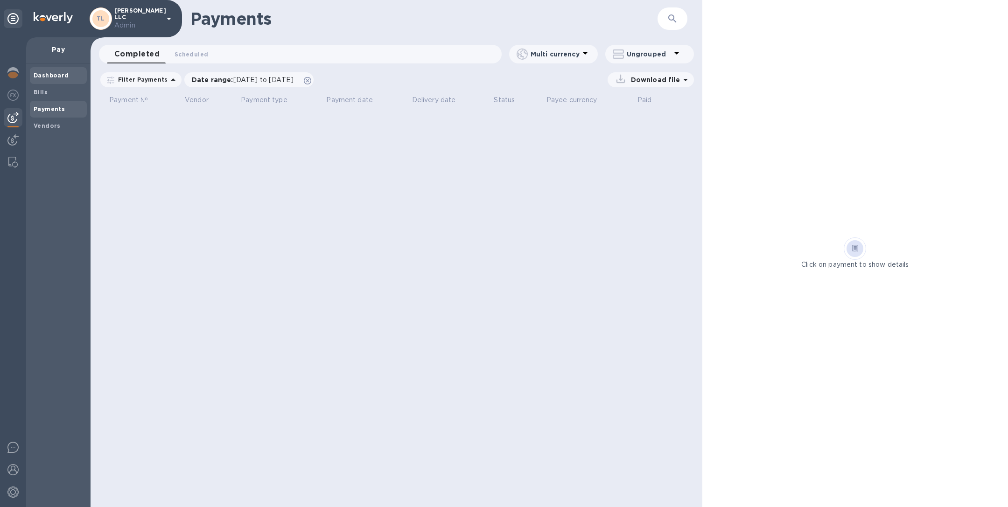
click at [60, 75] on b "Dashboard" at bounding box center [51, 75] width 35 height 7
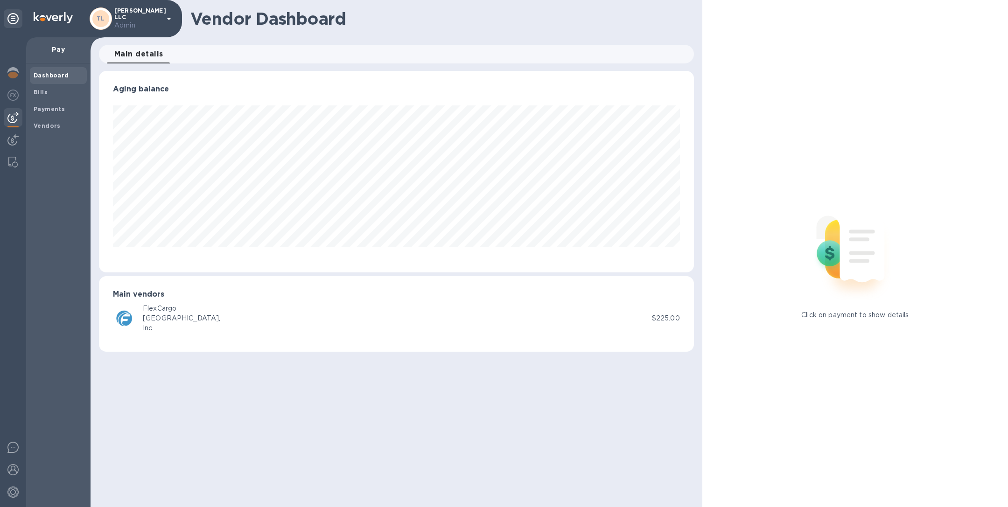
scroll to position [202, 595]
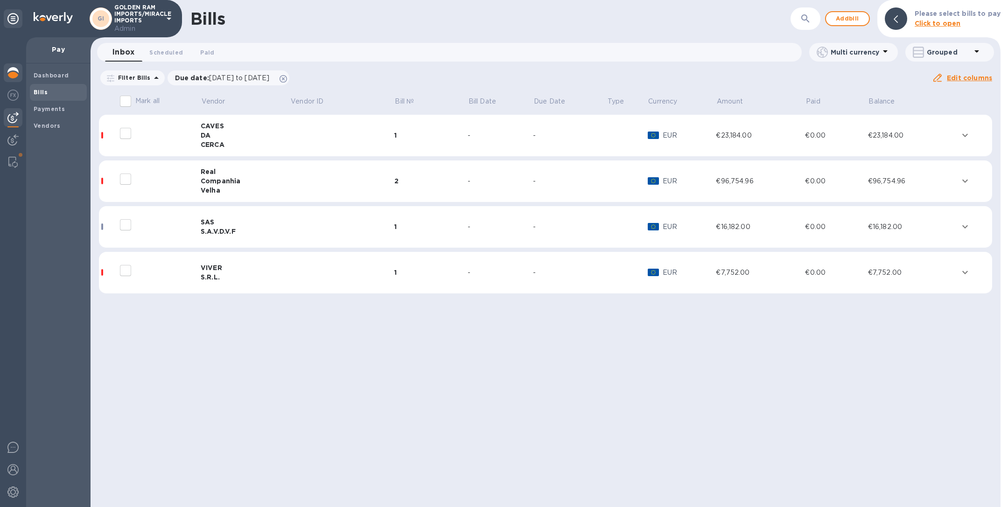
click at [14, 76] on img at bounding box center [12, 72] width 11 height 11
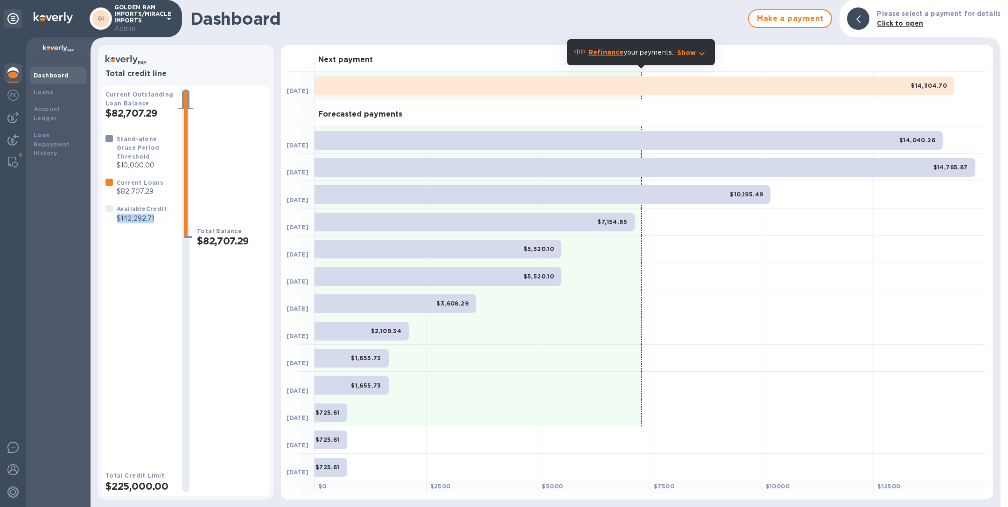
drag, startPoint x: 161, startPoint y: 208, endPoint x: 115, endPoint y: 207, distance: 45.7
click at [115, 207] on div "Available Credit $142,292.71" at bounding box center [142, 213] width 54 height 23
copy p "$142,292.71"
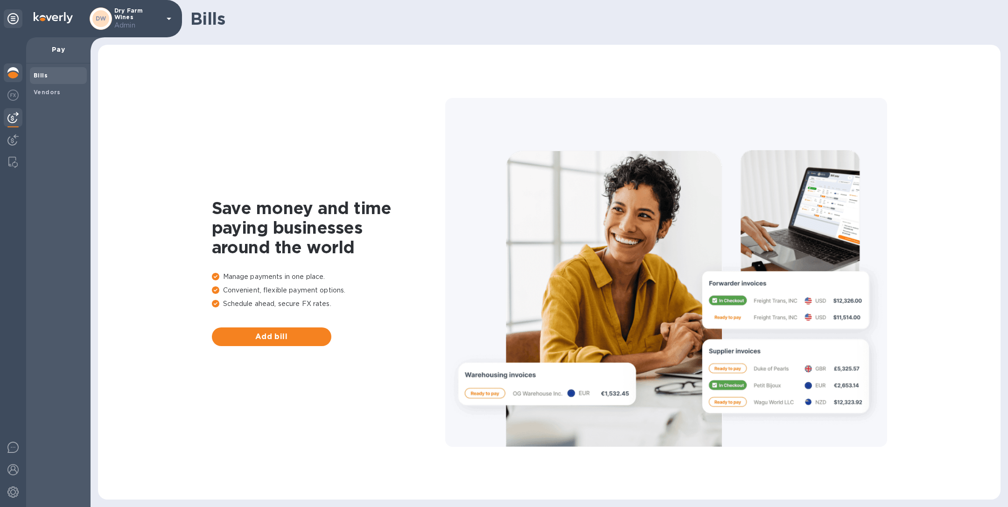
click at [11, 71] on img at bounding box center [12, 72] width 11 height 11
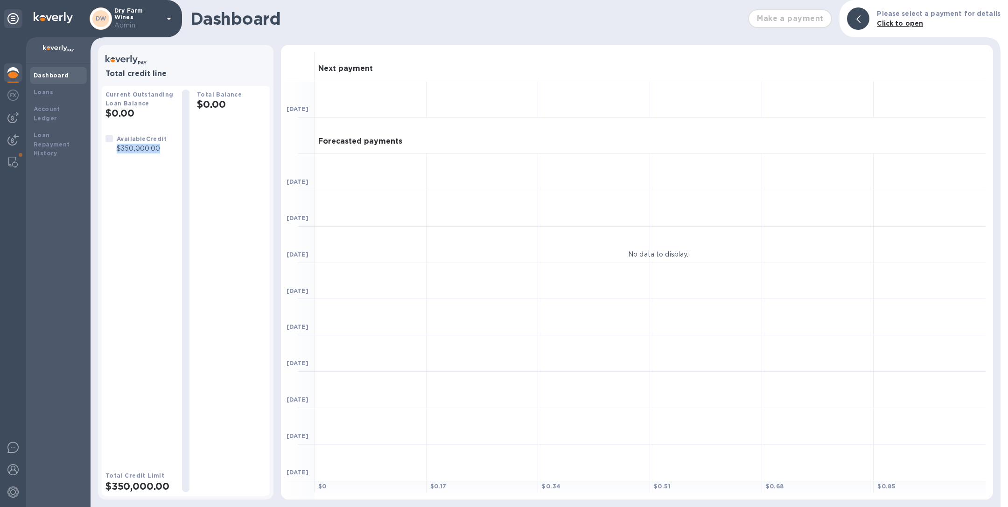
drag, startPoint x: 166, startPoint y: 149, endPoint x: 116, endPoint y: 148, distance: 50.4
click at [116, 148] on div "Available Credit $350,000.00" at bounding box center [142, 143] width 54 height 23
copy p "$350,000.00"
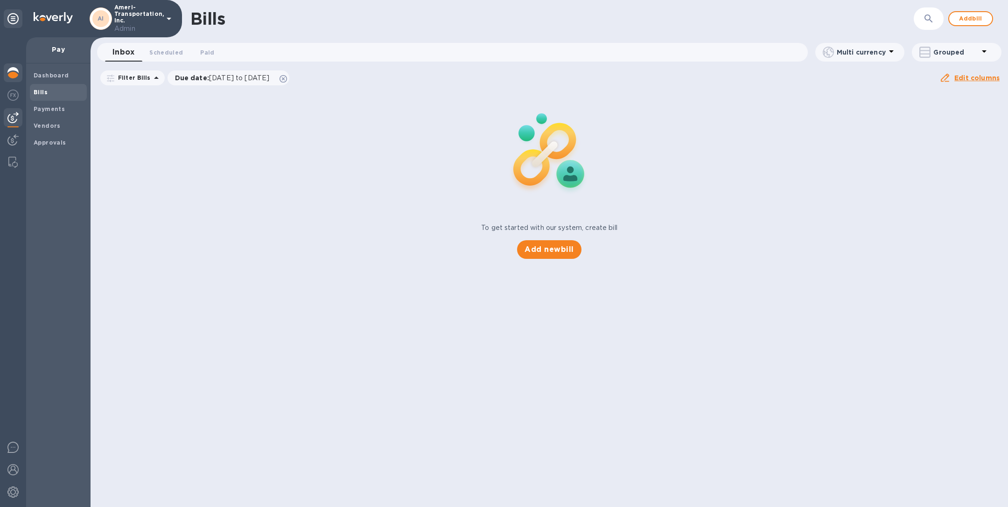
click at [16, 72] on img at bounding box center [12, 72] width 11 height 11
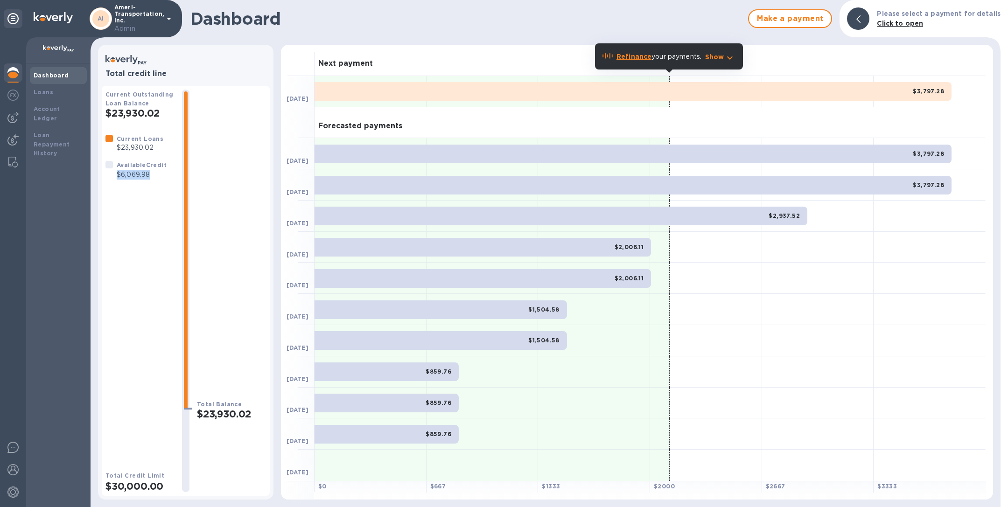
drag, startPoint x: 153, startPoint y: 174, endPoint x: 115, endPoint y: 175, distance: 37.8
click at [115, 175] on div "Available Credit $6,069.98" at bounding box center [142, 169] width 54 height 23
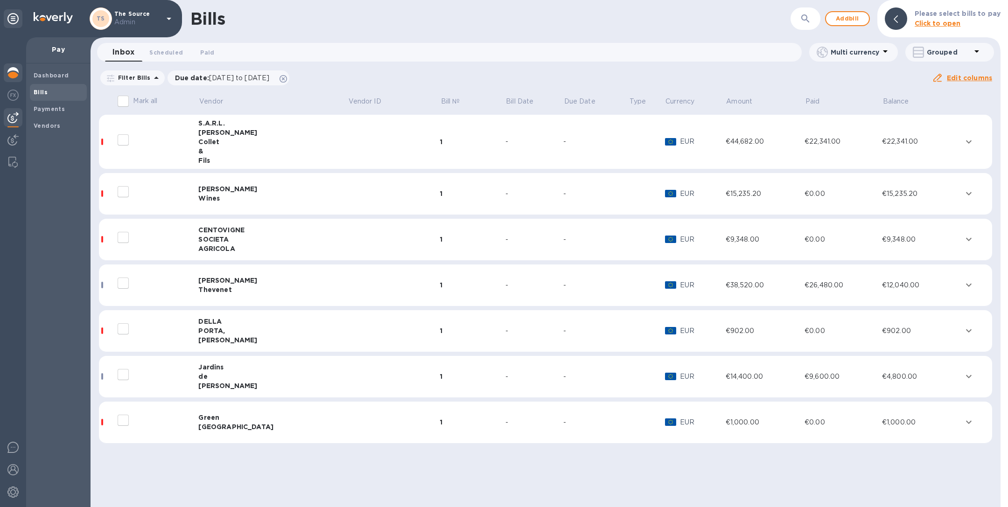
click at [10, 72] on img at bounding box center [12, 72] width 11 height 11
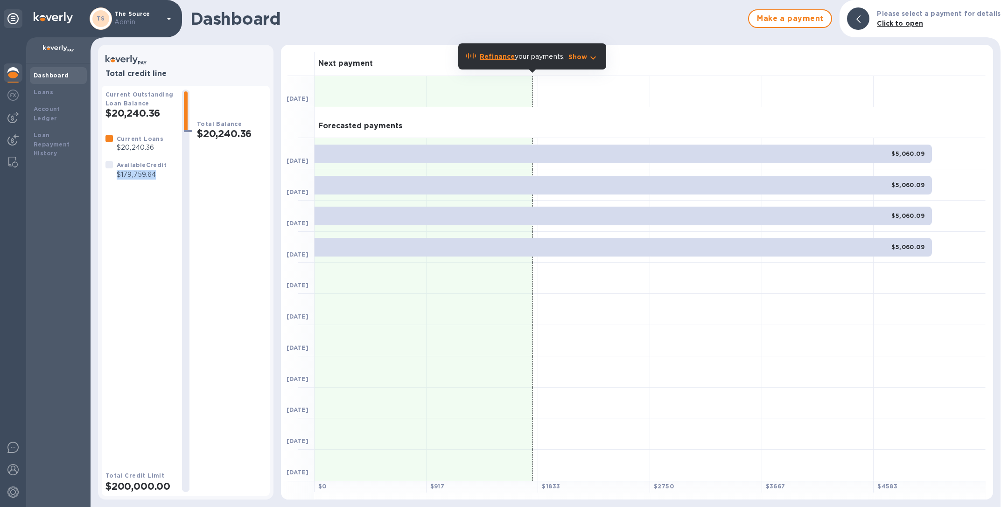
drag, startPoint x: 161, startPoint y: 174, endPoint x: 116, endPoint y: 173, distance: 45.3
click at [117, 173] on p "$179,759.64" at bounding box center [142, 175] width 50 height 10
copy p "$179,759.64"
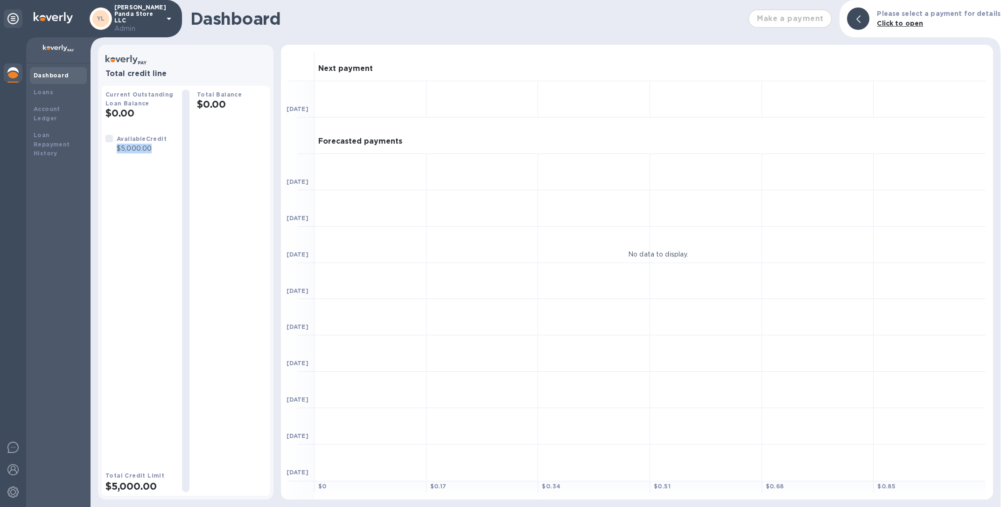
drag, startPoint x: 161, startPoint y: 149, endPoint x: 115, endPoint y: 151, distance: 45.8
click at [115, 151] on div "Available Credit $5,000.00" at bounding box center [142, 143] width 54 height 23
copy p "$5,000.00"
click at [58, 89] on div "Loans" at bounding box center [58, 92] width 49 height 9
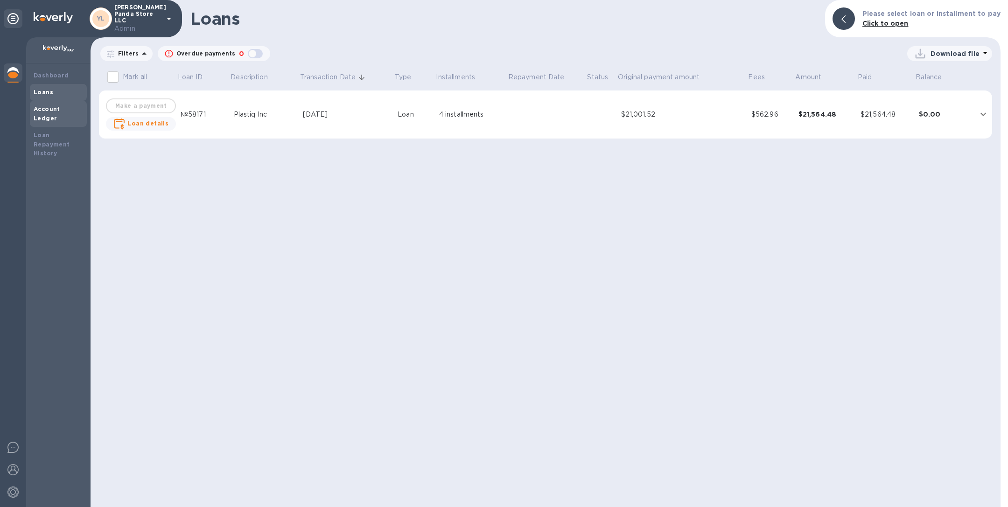
click at [51, 105] on b "Account Ledger" at bounding box center [47, 113] width 27 height 16
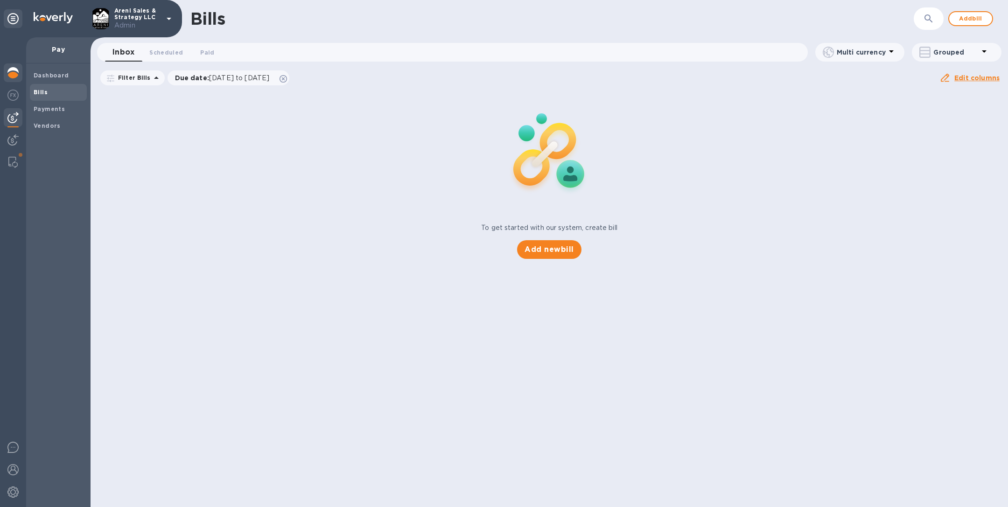
click at [8, 69] on img at bounding box center [12, 72] width 11 height 11
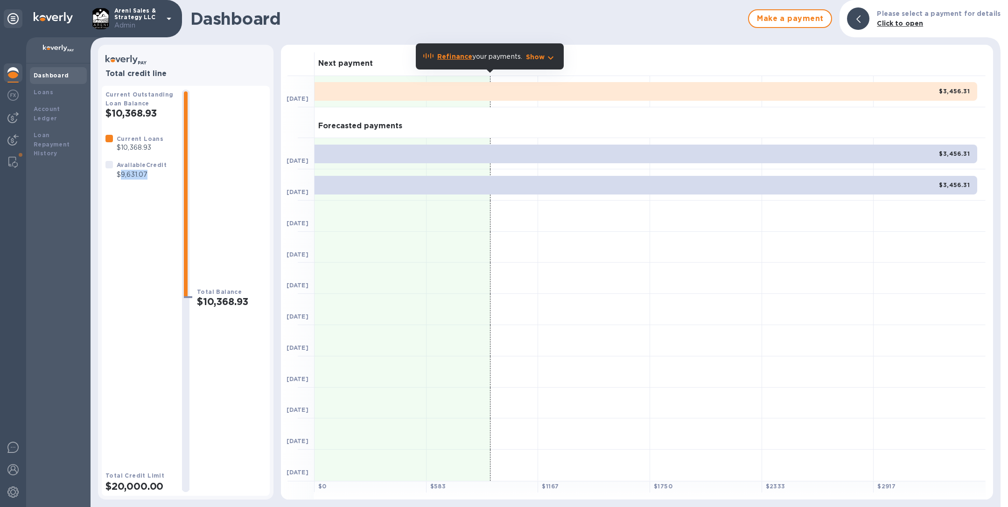
drag, startPoint x: 150, startPoint y: 174, endPoint x: 119, endPoint y: 175, distance: 31.3
click at [119, 175] on p "$9,631.07" at bounding box center [142, 175] width 50 height 10
click at [117, 175] on p "$9,631.07" at bounding box center [142, 175] width 50 height 10
drag, startPoint x: 117, startPoint y: 175, endPoint x: 150, endPoint y: 175, distance: 33.1
click at [150, 175] on p "$9,631.07" at bounding box center [142, 175] width 50 height 10
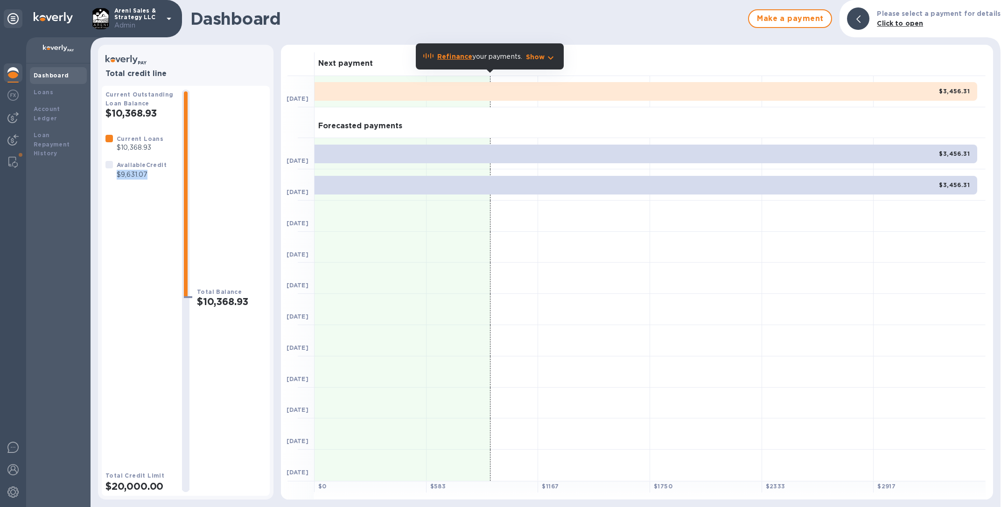
copy p "$9,631.07"
click at [56, 90] on div "Loans" at bounding box center [58, 92] width 49 height 9
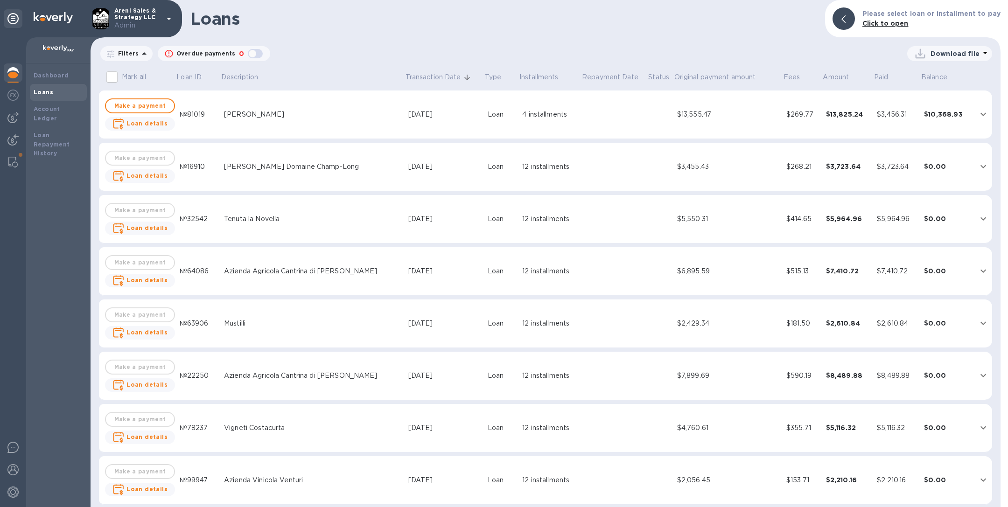
scroll to position [615, 0]
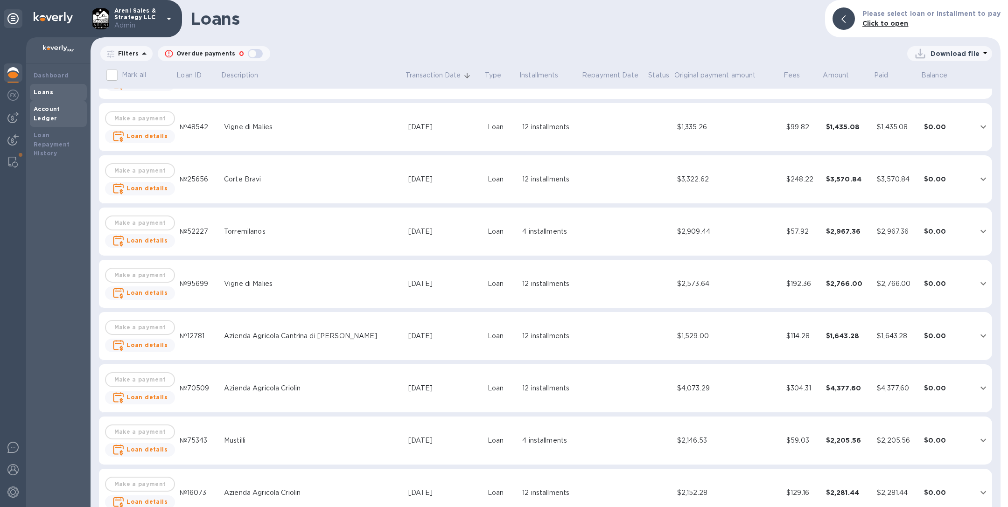
click at [60, 107] on b "Account Ledger" at bounding box center [47, 113] width 27 height 16
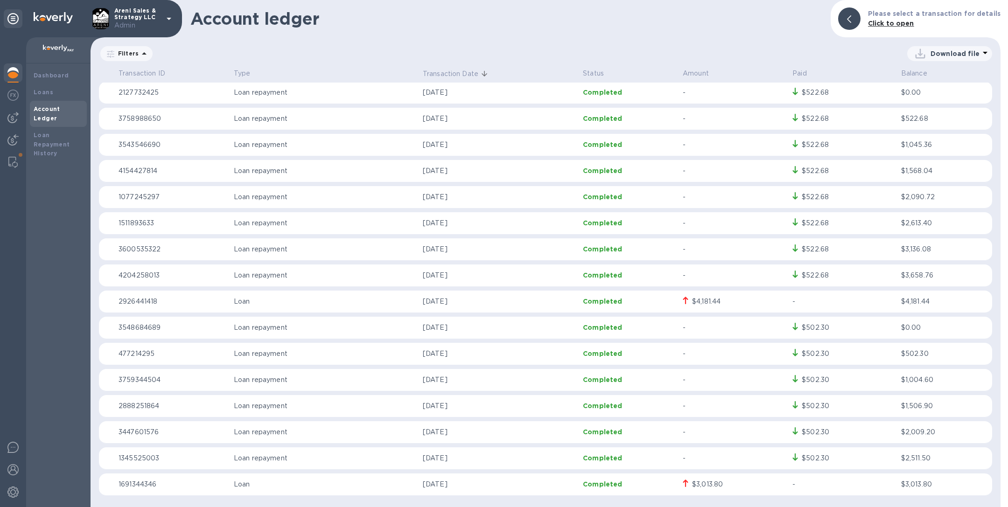
scroll to position [2522, 0]
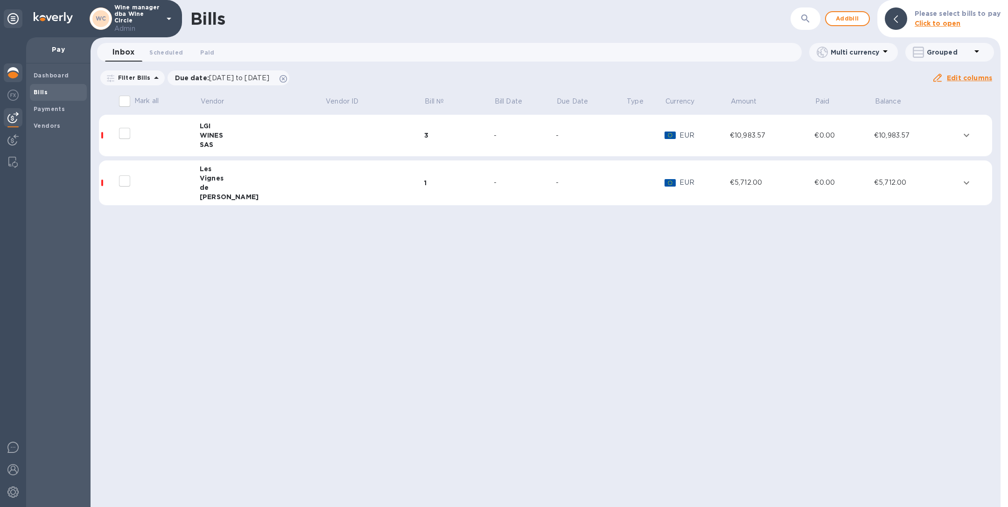
click at [8, 70] on img at bounding box center [12, 72] width 11 height 11
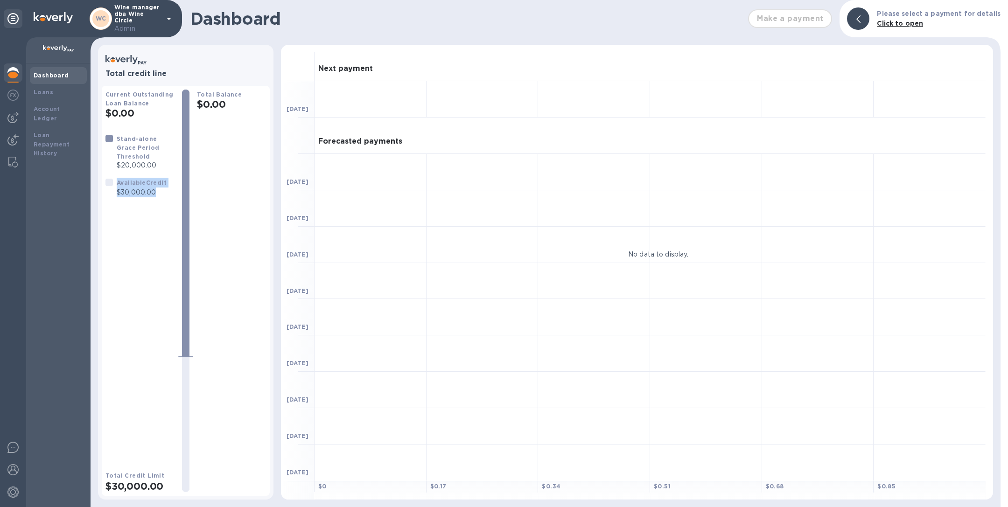
drag, startPoint x: 164, startPoint y: 183, endPoint x: 114, endPoint y: 182, distance: 49.9
click at [114, 182] on div "Available Credit $30,000.00" at bounding box center [136, 187] width 65 height 23
click at [114, 182] on div at bounding box center [109, 187] width 11 height 23
drag, startPoint x: 114, startPoint y: 182, endPoint x: 164, endPoint y: 183, distance: 49.9
click at [164, 183] on div "Available Credit $30,000.00" at bounding box center [136, 187] width 65 height 23
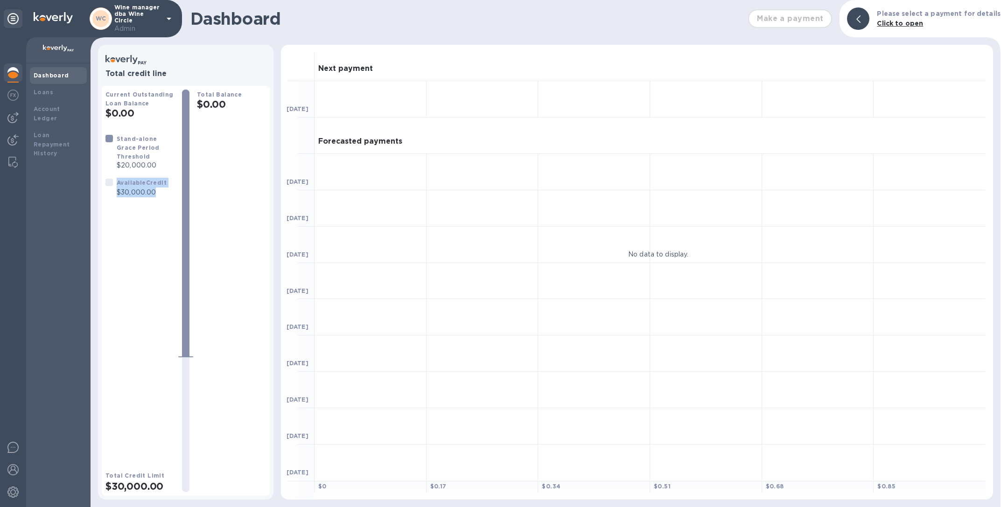
click at [164, 188] on p "$30,000.00" at bounding box center [142, 193] width 50 height 10
drag, startPoint x: 164, startPoint y: 183, endPoint x: 116, endPoint y: 187, distance: 47.8
click at [116, 188] on div "Available Credit $30,000.00" at bounding box center [142, 187] width 54 height 23
click at [14, 116] on img at bounding box center [12, 117] width 11 height 11
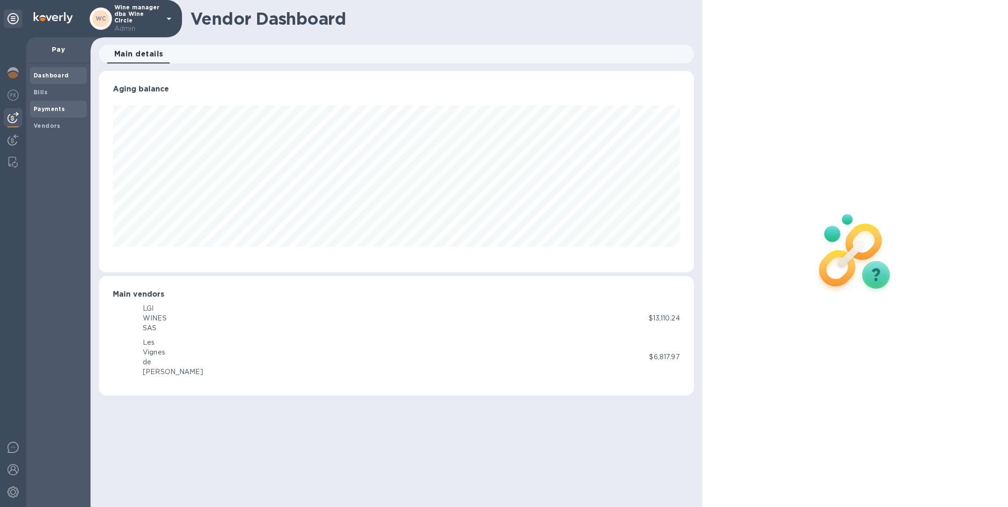
scroll to position [202, 595]
click at [54, 103] on div "Payments" at bounding box center [58, 109] width 57 height 17
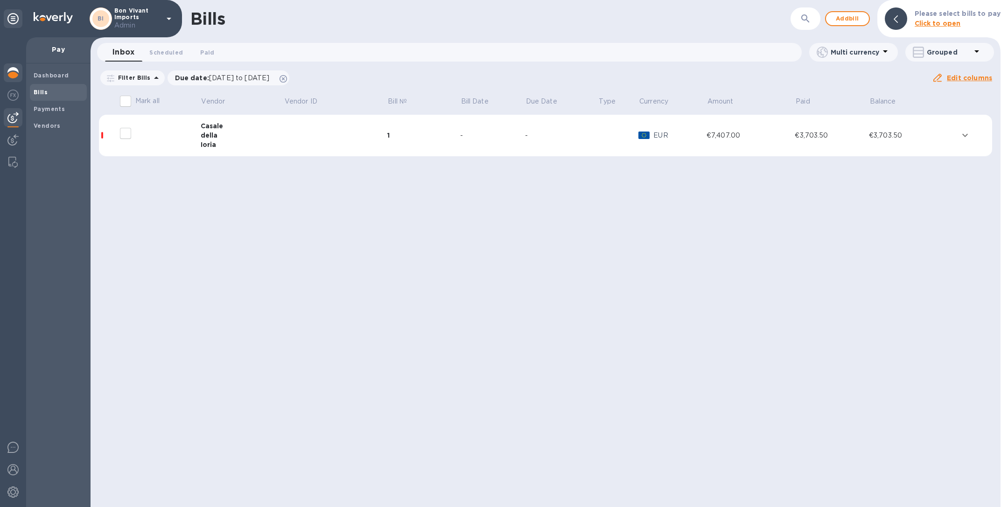
click at [12, 72] on img at bounding box center [12, 72] width 11 height 11
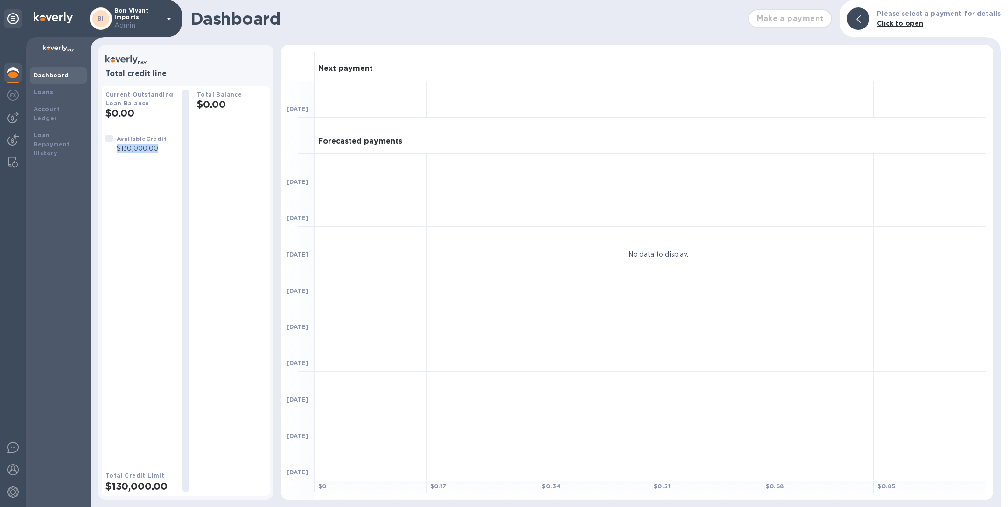
drag, startPoint x: 165, startPoint y: 148, endPoint x: 119, endPoint y: 148, distance: 46.7
click at [119, 148] on div "Available Credit $130,000.00" at bounding box center [142, 143] width 54 height 23
copy p "$130,000.00"
click at [45, 90] on b "Loans" at bounding box center [44, 92] width 20 height 7
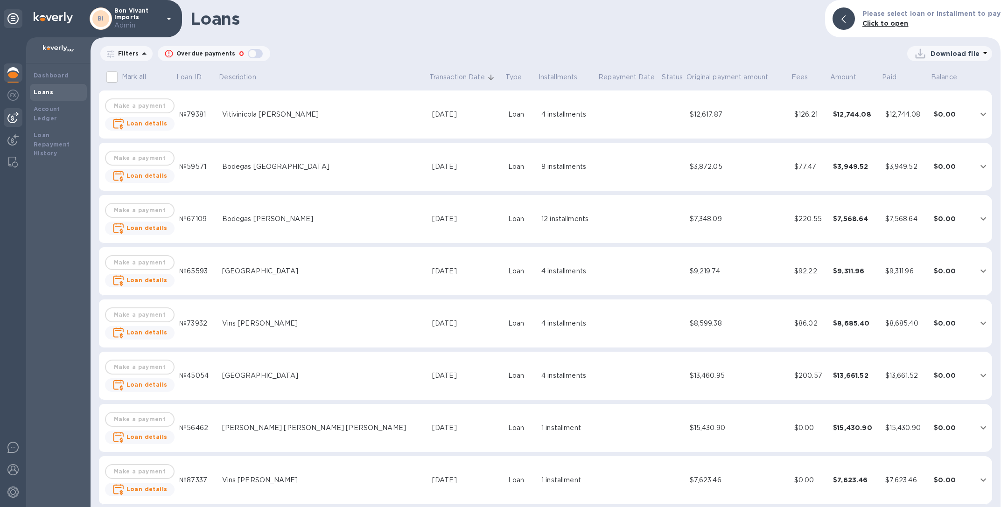
click at [13, 119] on img at bounding box center [12, 117] width 11 height 11
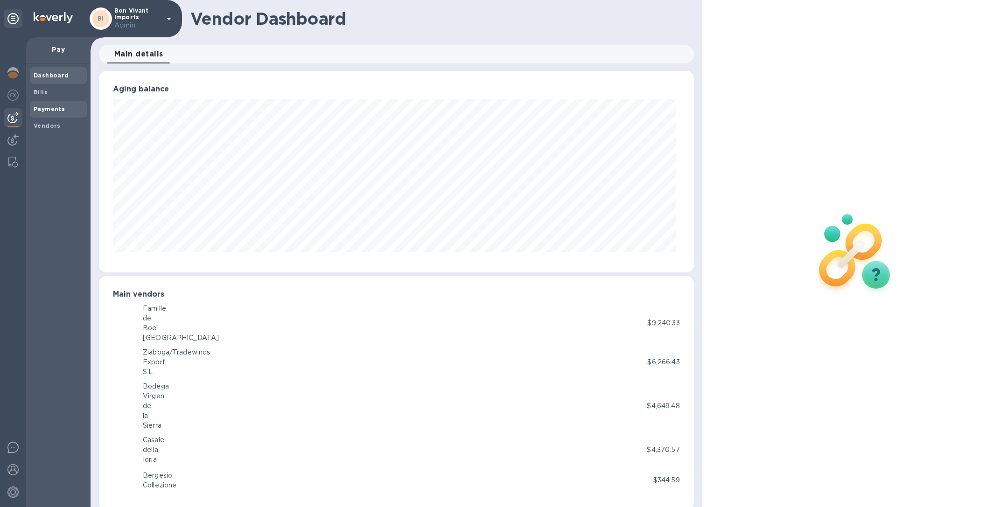
scroll to position [202, 591]
click at [44, 108] on b "Payments" at bounding box center [49, 108] width 31 height 7
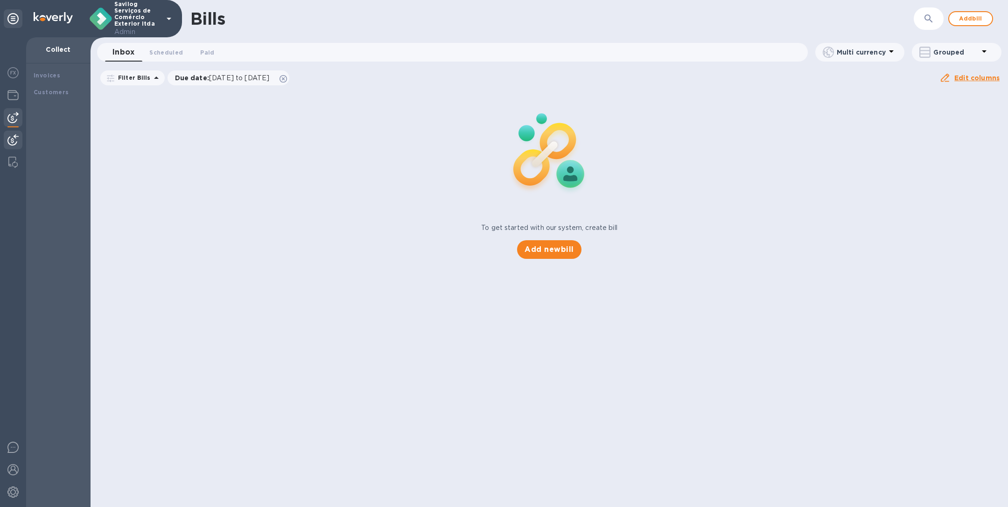
click at [13, 138] on img at bounding box center [12, 139] width 11 height 11
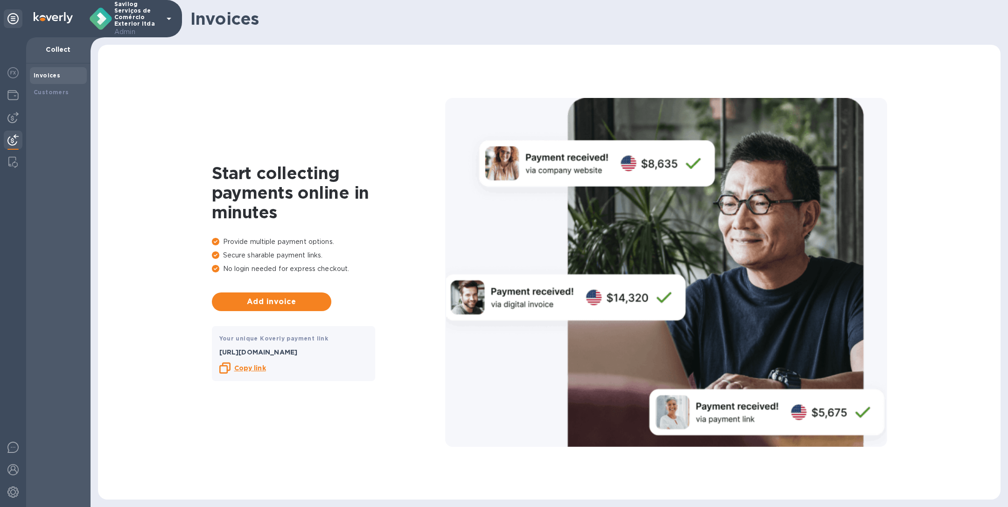
click at [252, 367] on b "Copy link" at bounding box center [250, 367] width 32 height 7
click at [14, 494] on img at bounding box center [12, 492] width 11 height 11
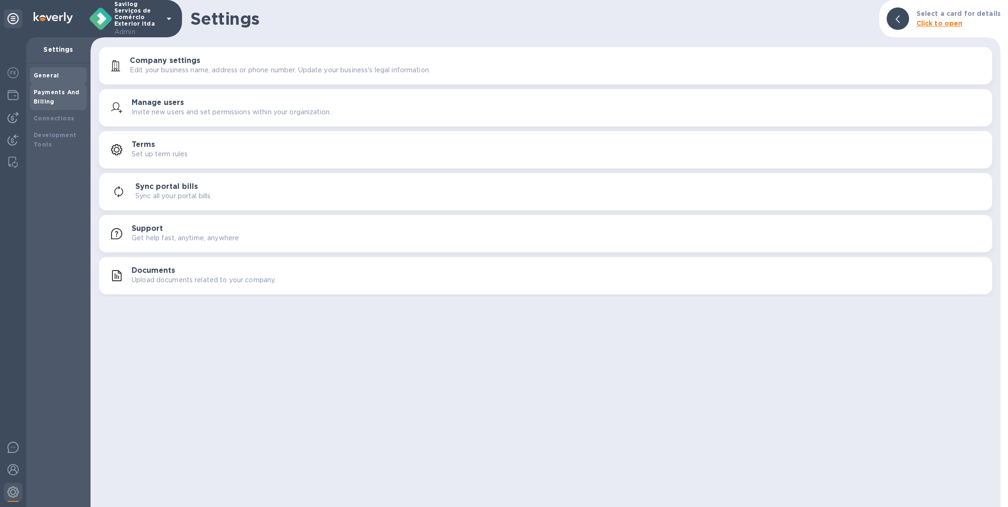
click at [70, 95] on b "Payments And Billing" at bounding box center [57, 97] width 46 height 16
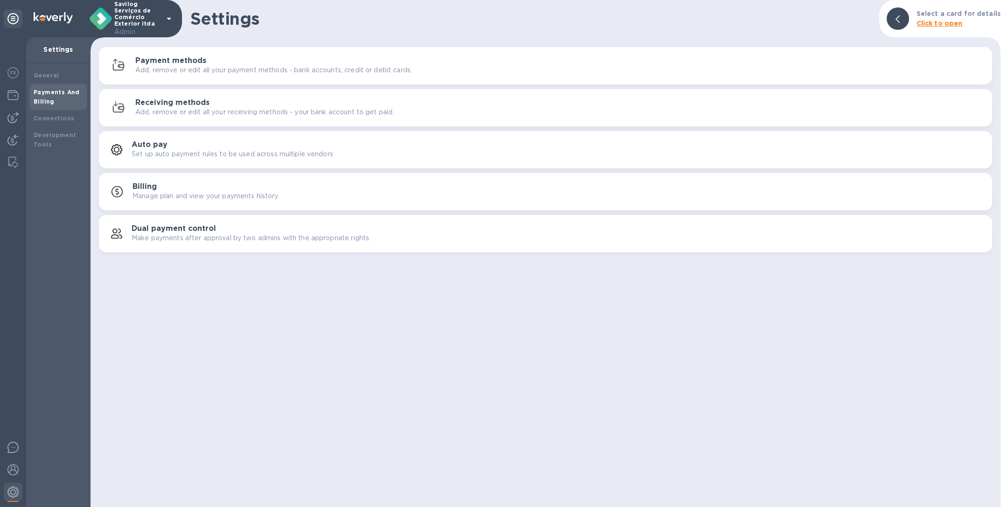
click at [176, 115] on p "Add, remove or edit all your receiving methods - your bank account to get paid." at bounding box center [264, 112] width 259 height 10
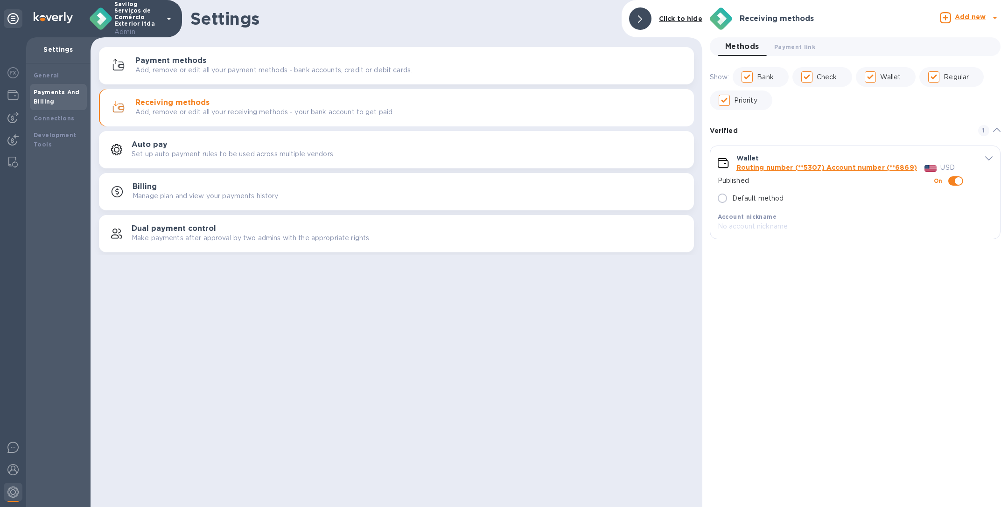
click at [721, 197] on input "Default method" at bounding box center [723, 199] width 20 height 20
radio input "true"
